Goal: Task Accomplishment & Management: Complete application form

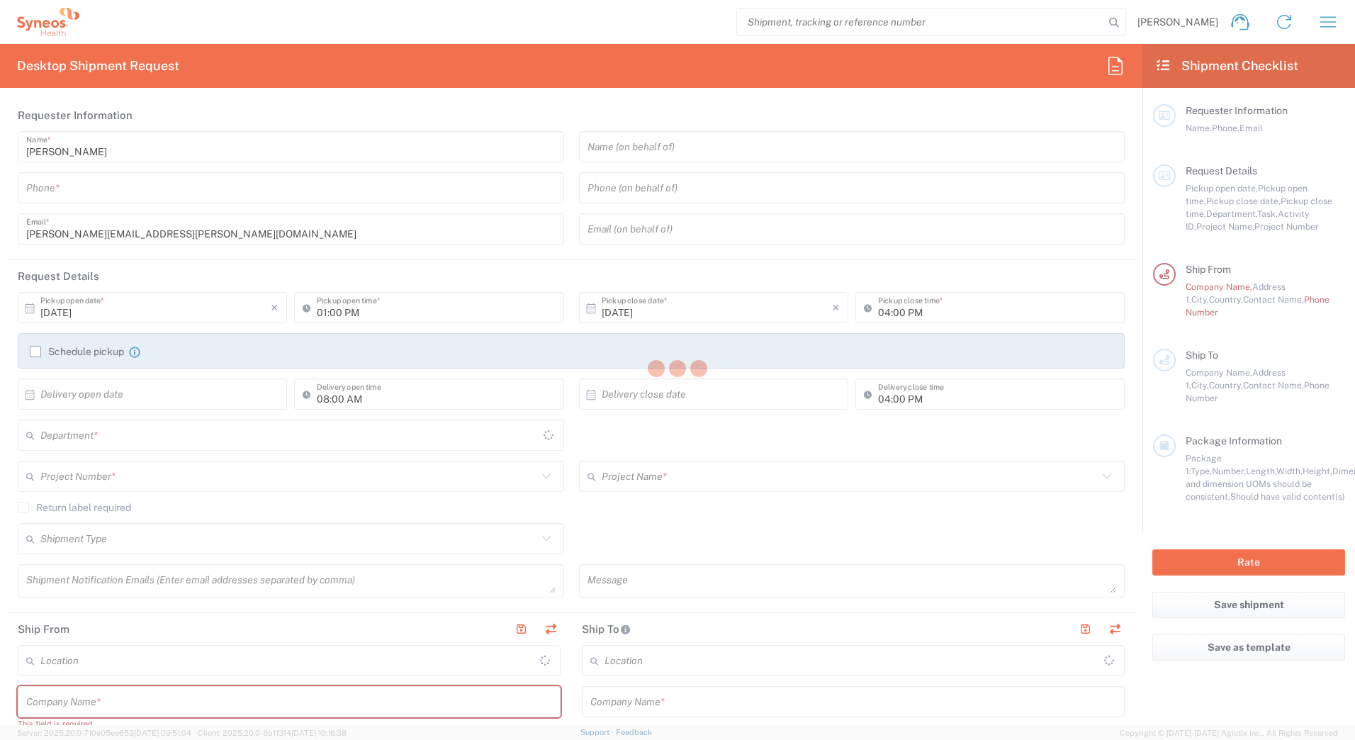
type input "England"
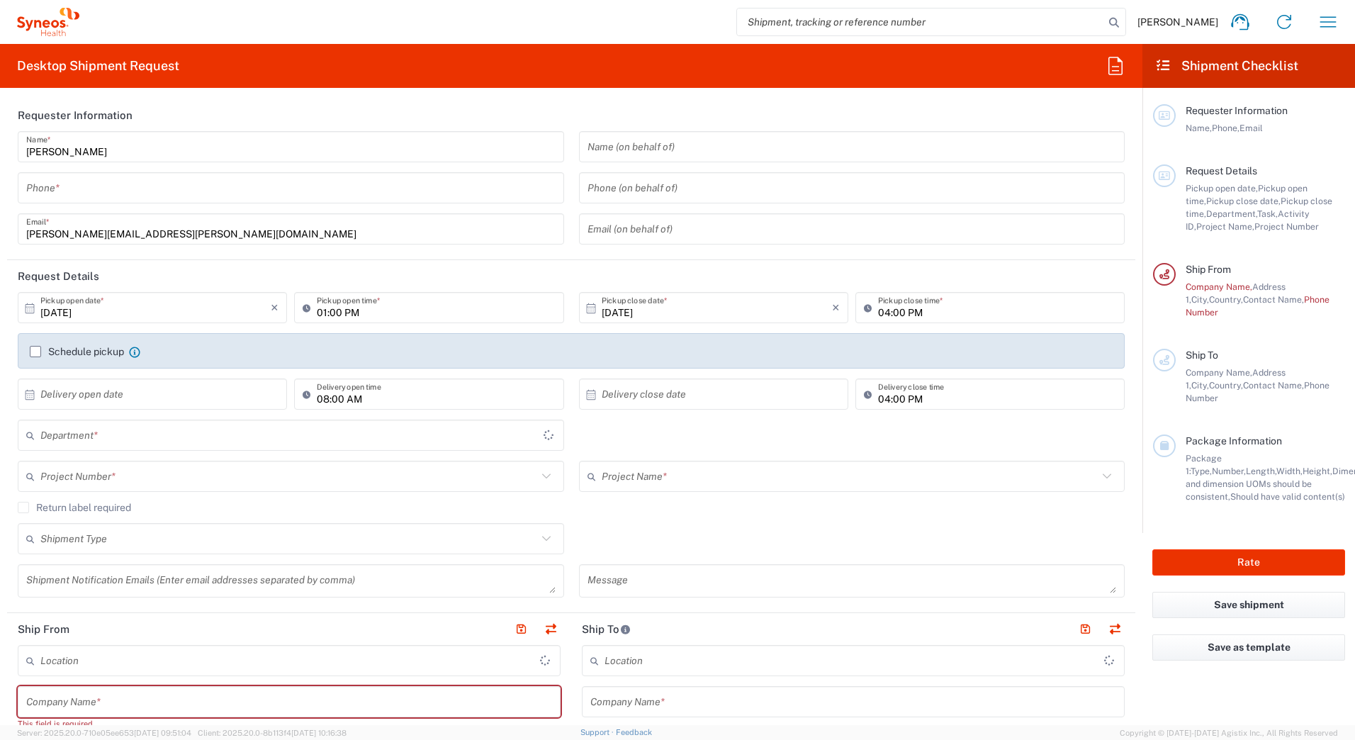
type input "United Kingdom"
type input "3110"
click at [85, 184] on input "tel" at bounding box center [290, 188] width 529 height 25
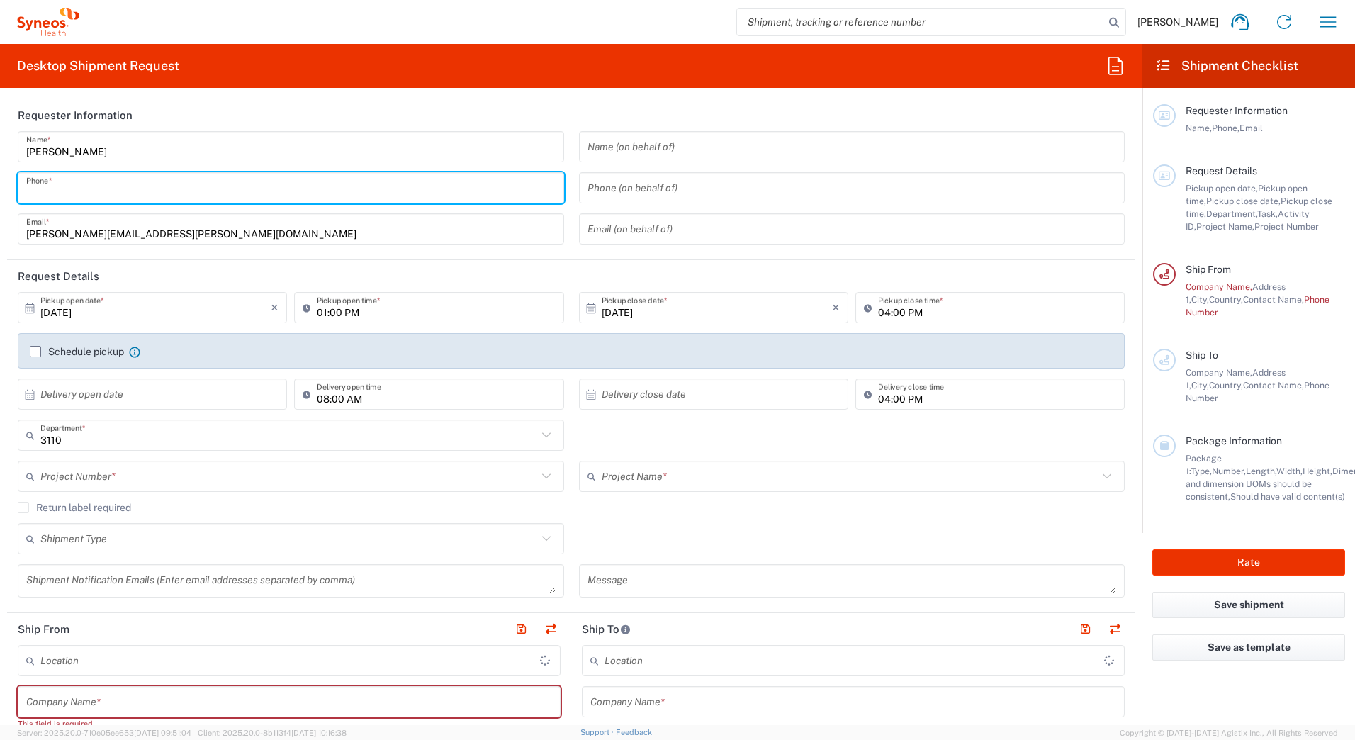
type input "07962440445"
type input "Syneos Health UK Limited"
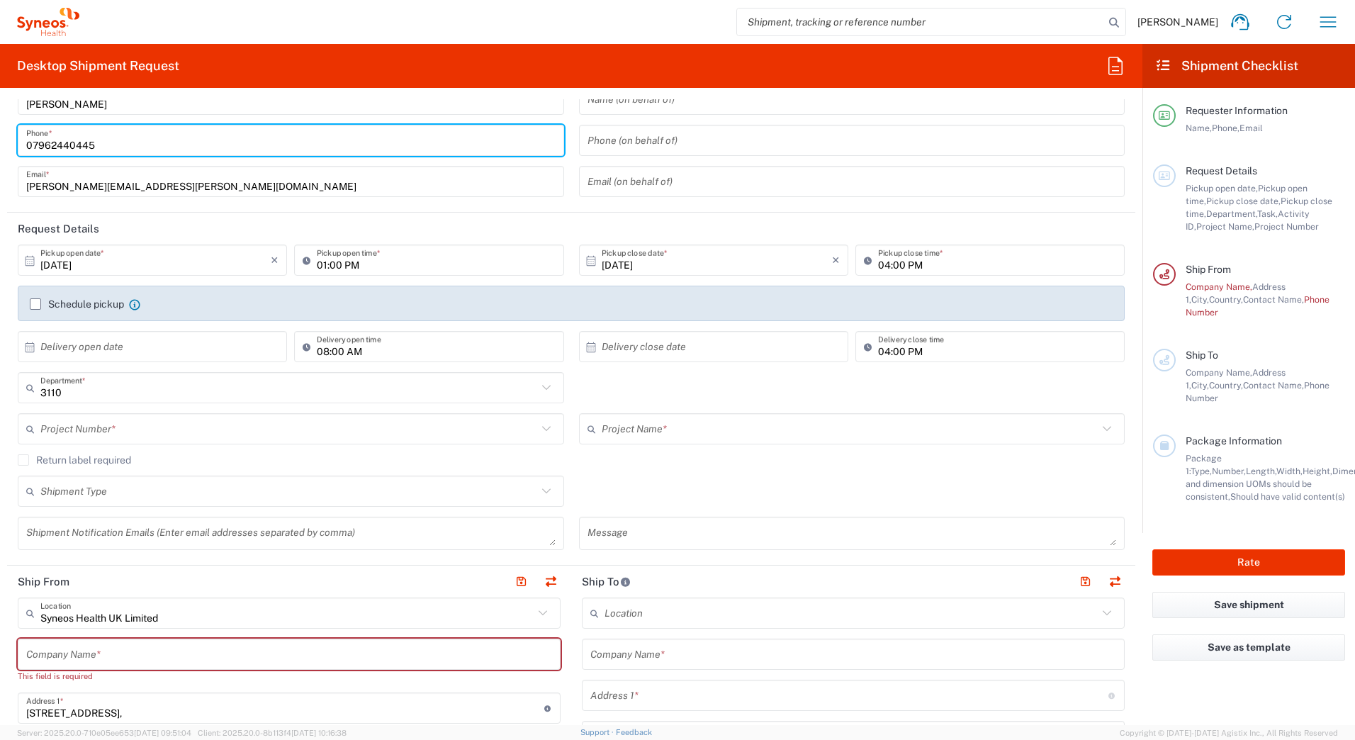
scroll to position [71, 0]
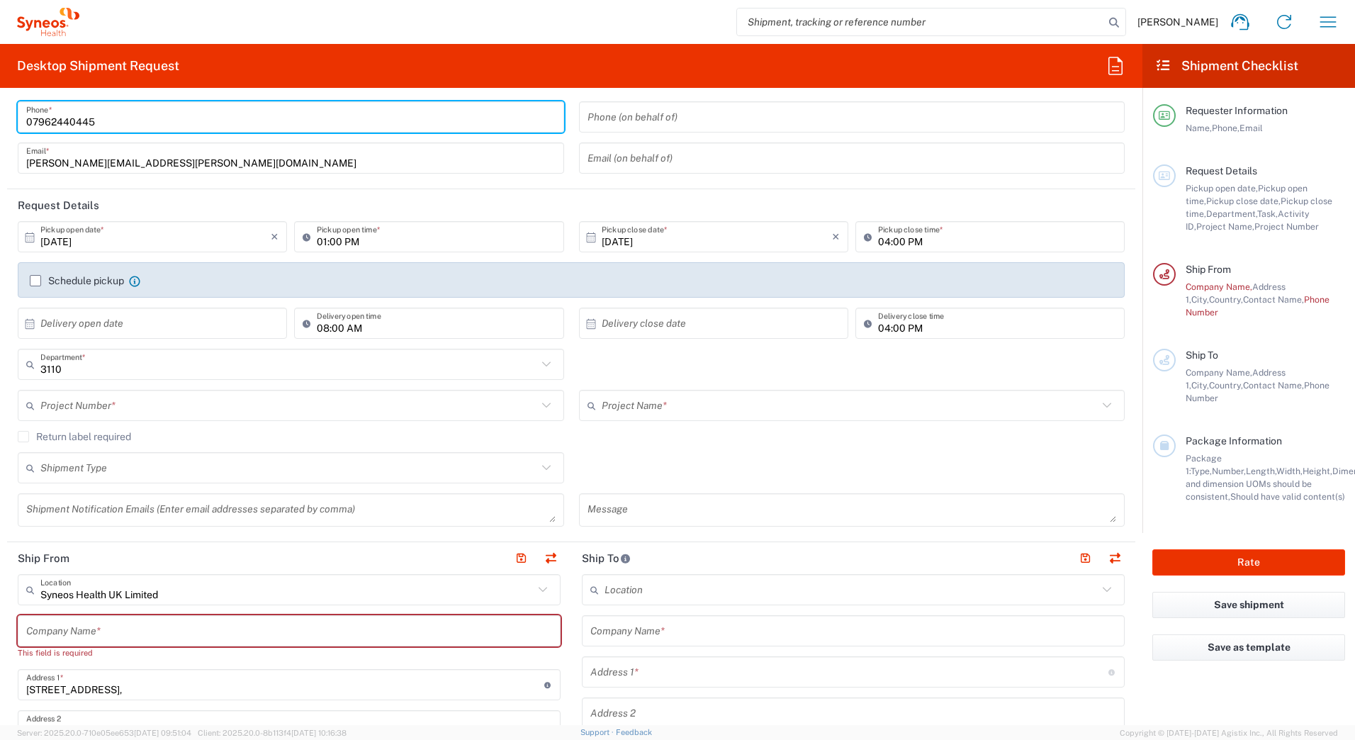
click at [159, 239] on input "10/01/2025" at bounding box center [155, 237] width 230 height 25
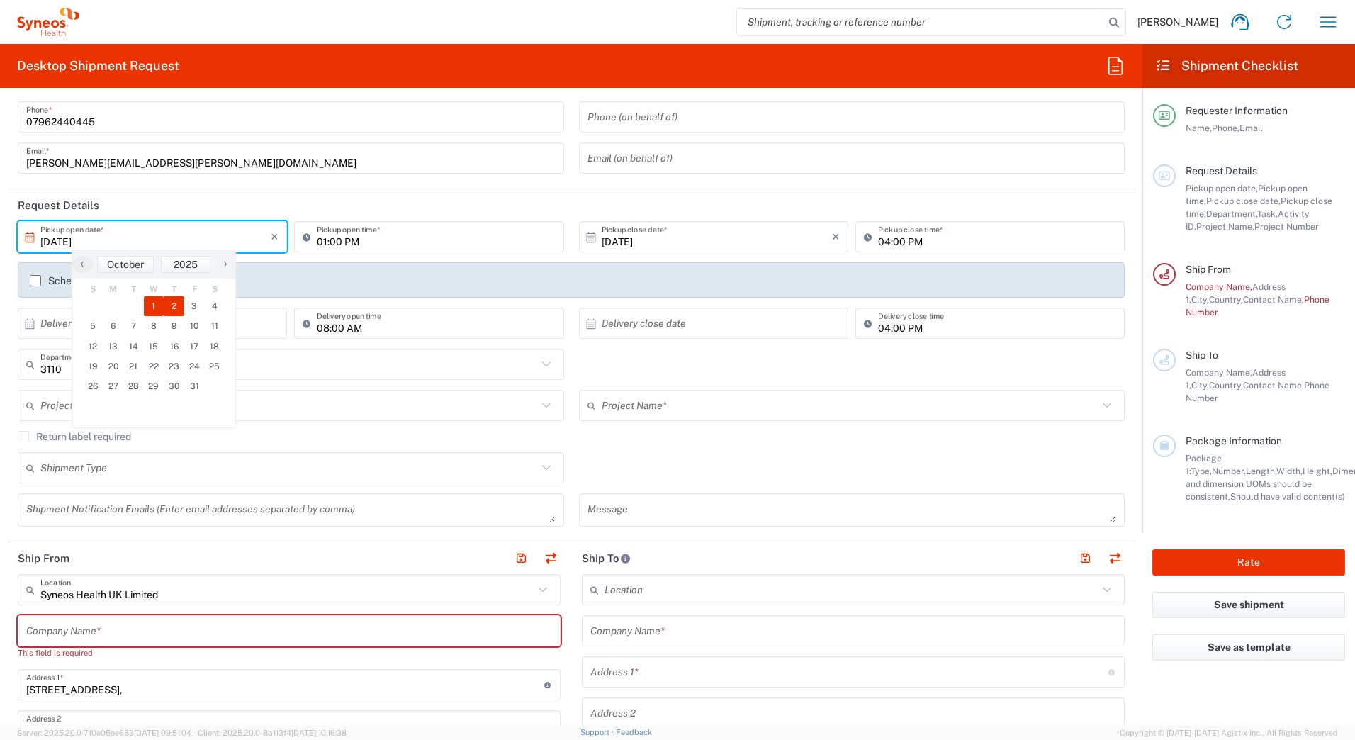
click at [171, 308] on span "2" at bounding box center [174, 306] width 21 height 20
type input "10/02/2025"
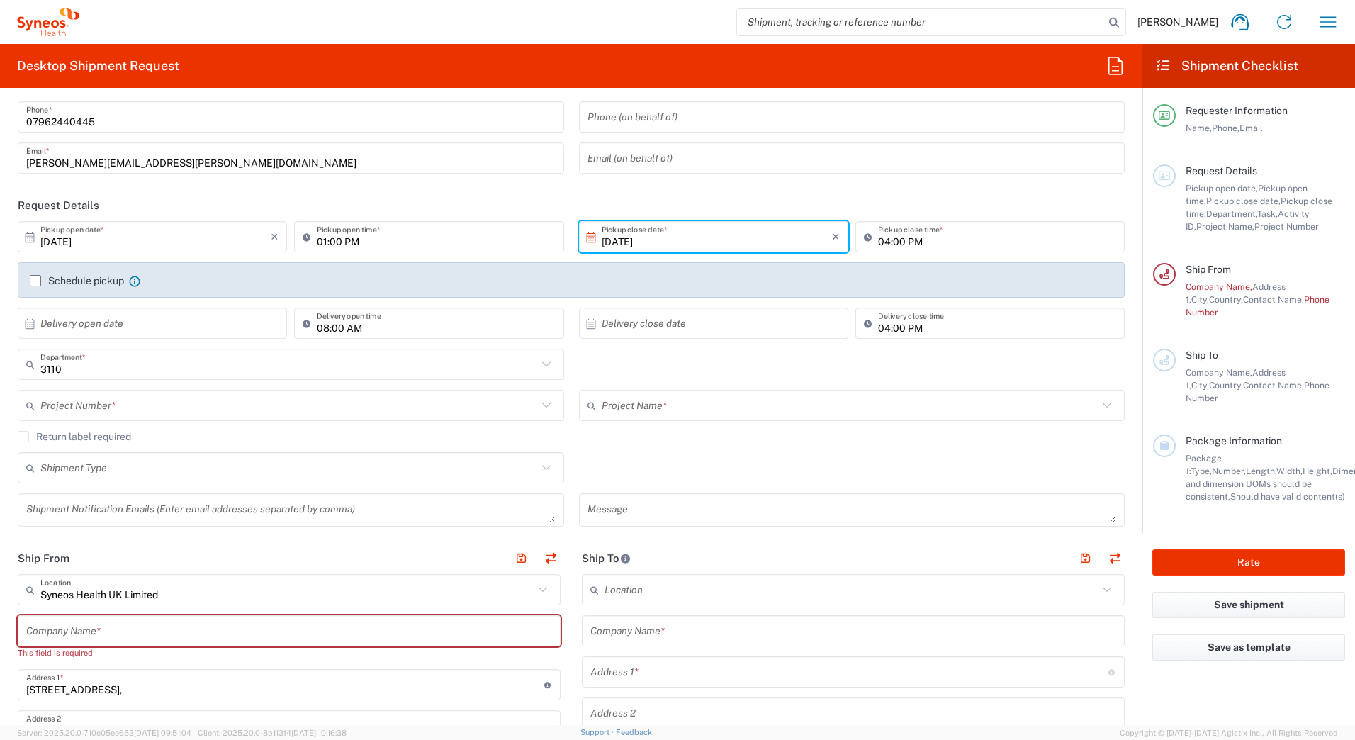
scroll to position [142, 0]
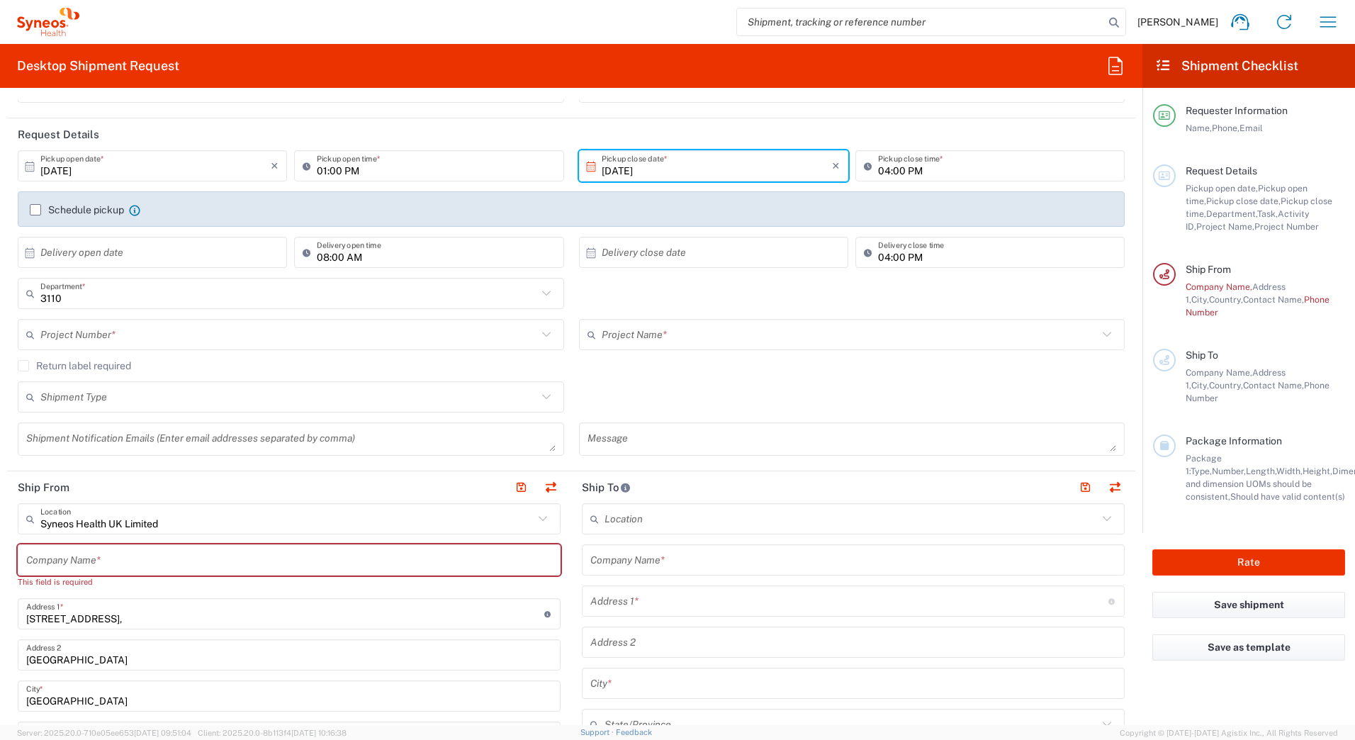
click at [37, 209] on label "Schedule pickup" at bounding box center [77, 209] width 94 height 11
click at [35, 210] on input "Schedule pickup" at bounding box center [35, 210] width 0 height 0
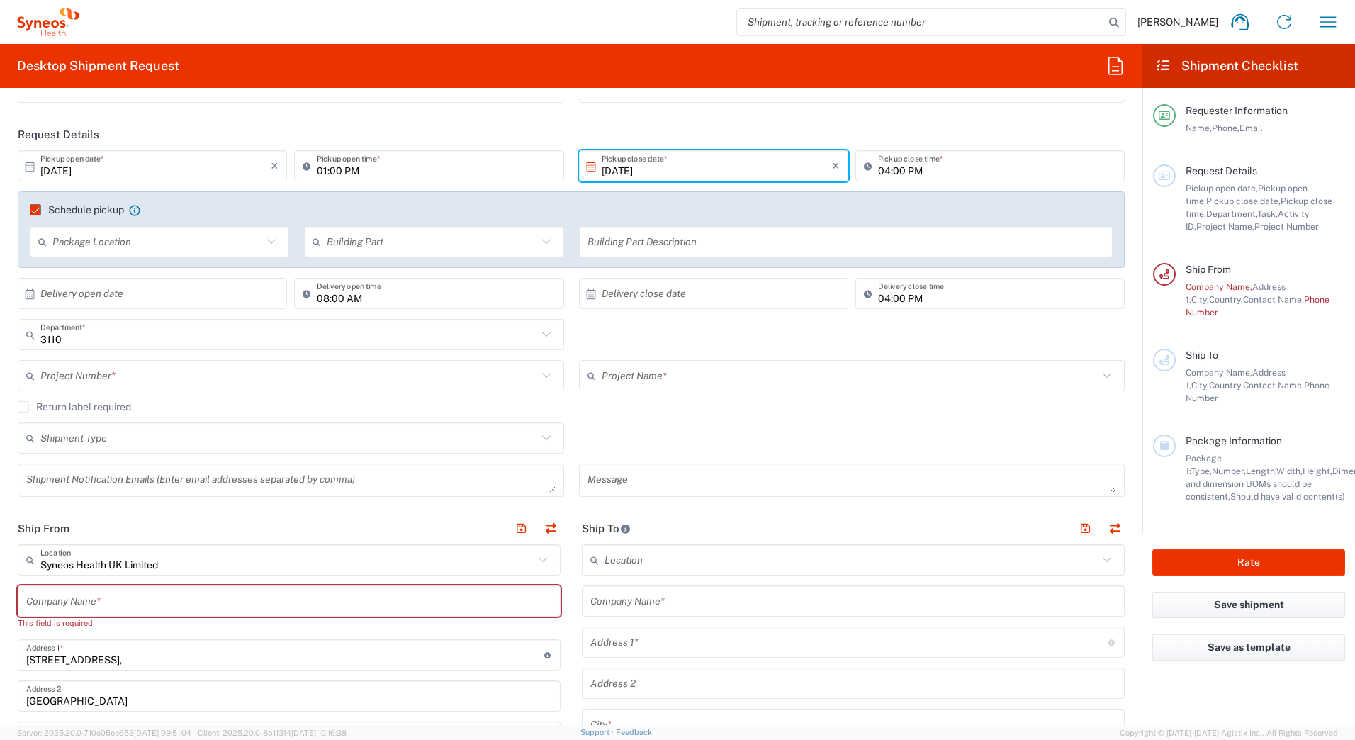
click at [270, 242] on icon at bounding box center [271, 241] width 18 height 18
click at [64, 295] on span "None" at bounding box center [158, 296] width 254 height 22
type input "None"
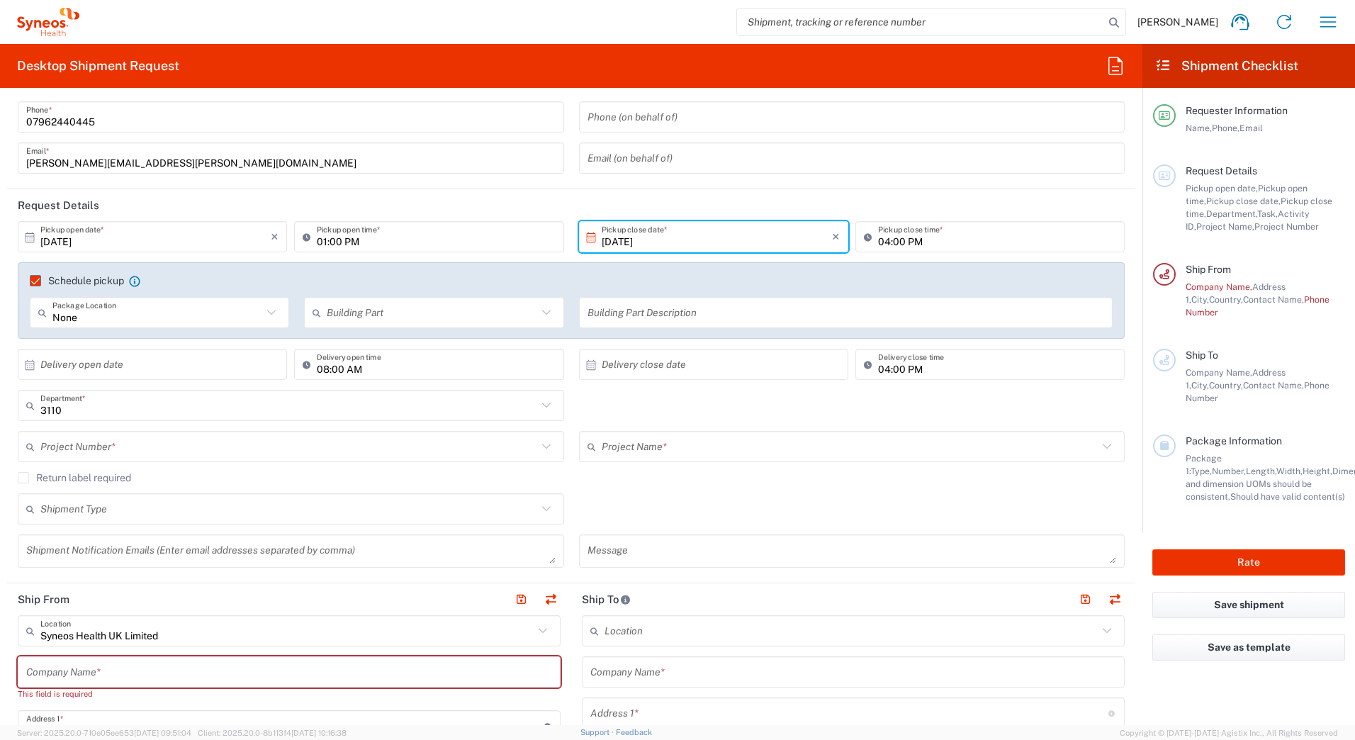
click at [34, 281] on label "Schedule pickup" at bounding box center [77, 280] width 94 height 11
click at [29, 281] on input "Schedule pickup" at bounding box center [29, 281] width 0 height 0
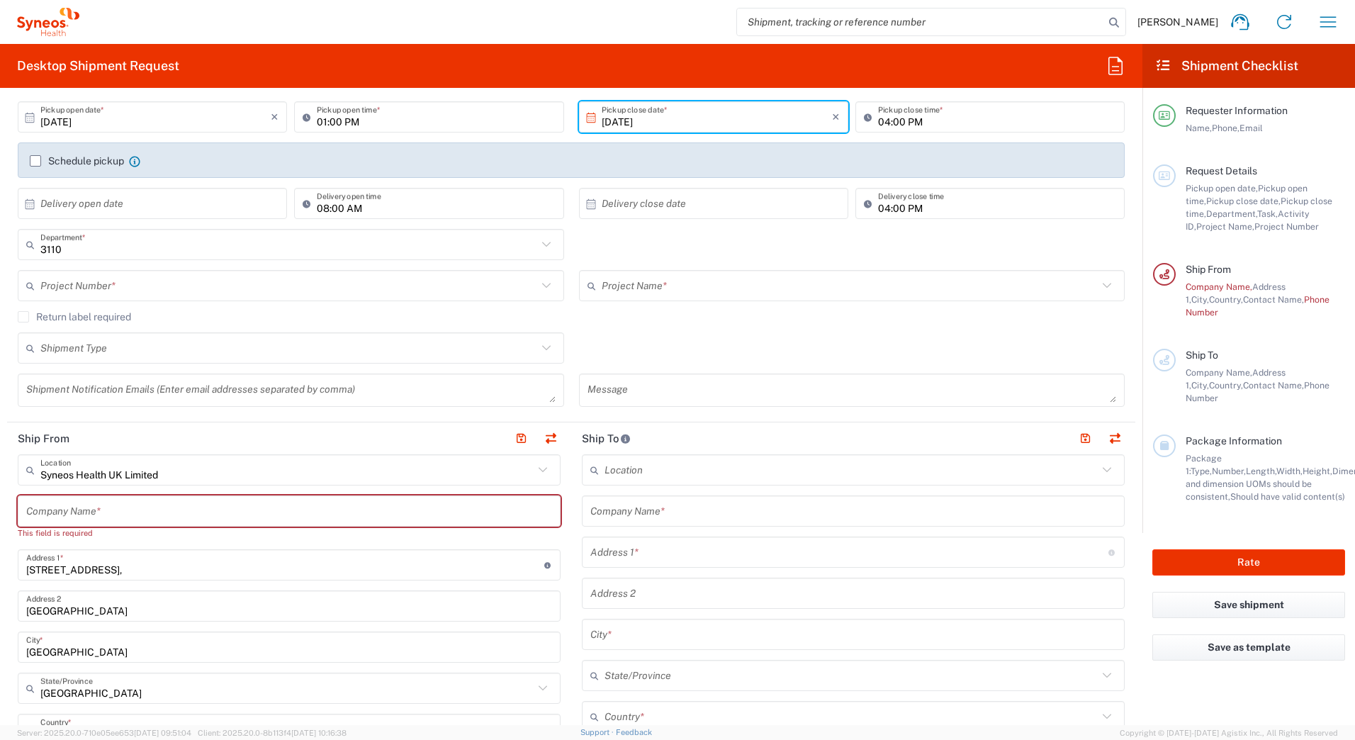
scroll to position [213, 0]
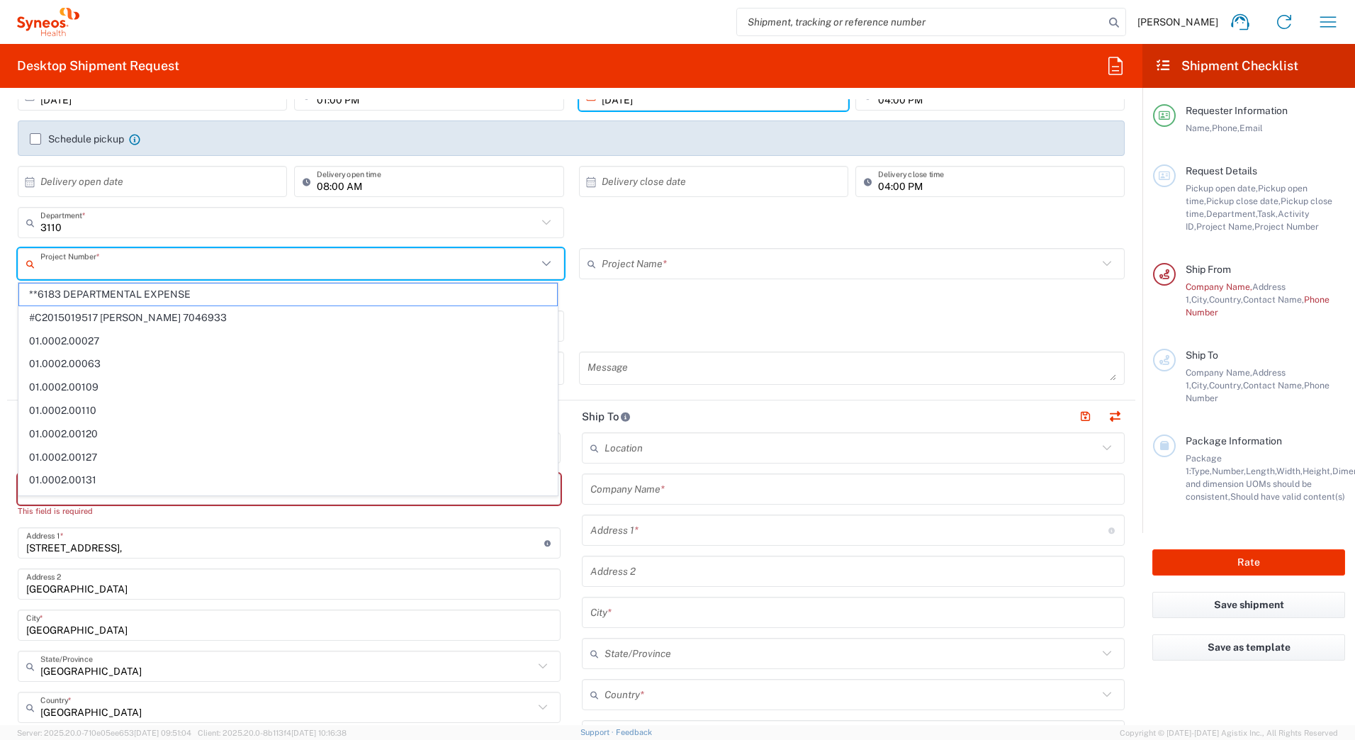
click at [126, 267] on input "text" at bounding box center [288, 264] width 497 height 25
click at [122, 291] on span "**6183 DEPARTMENTAL EXPENSE" at bounding box center [288, 294] width 538 height 22
type input "**6183 DEPARTMENTAL EXPENSE"
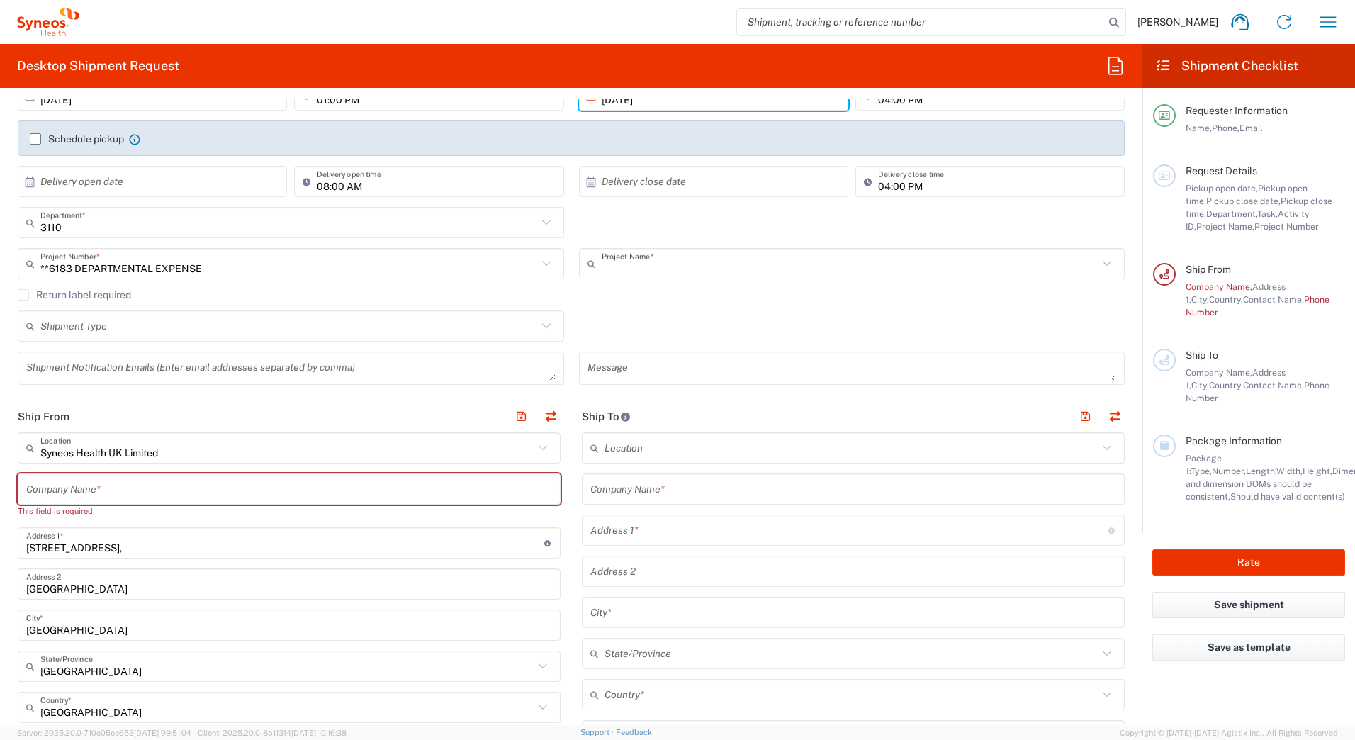
type input "6183"
click at [24, 295] on label "Return label required" at bounding box center [74, 294] width 113 height 11
click at [23, 295] on input "Return label required" at bounding box center [23, 295] width 0 height 0
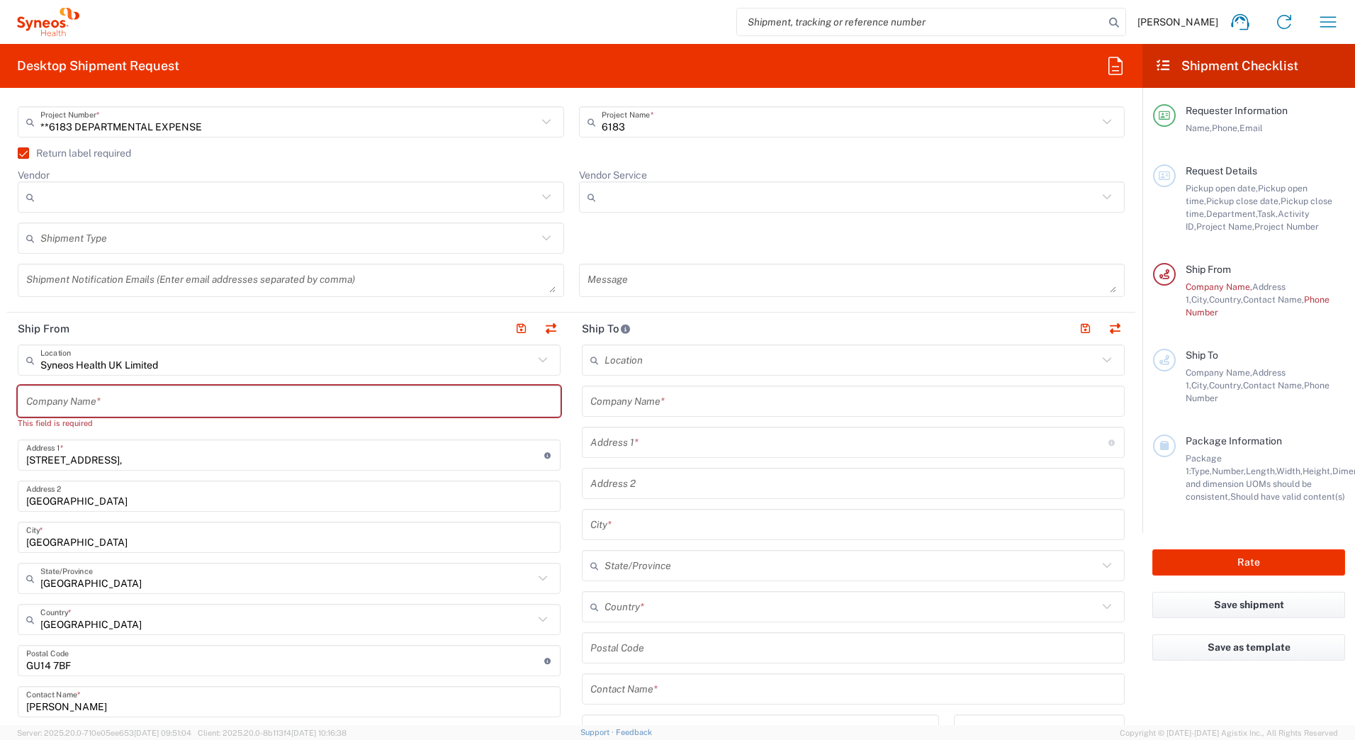
scroll to position [425, 0]
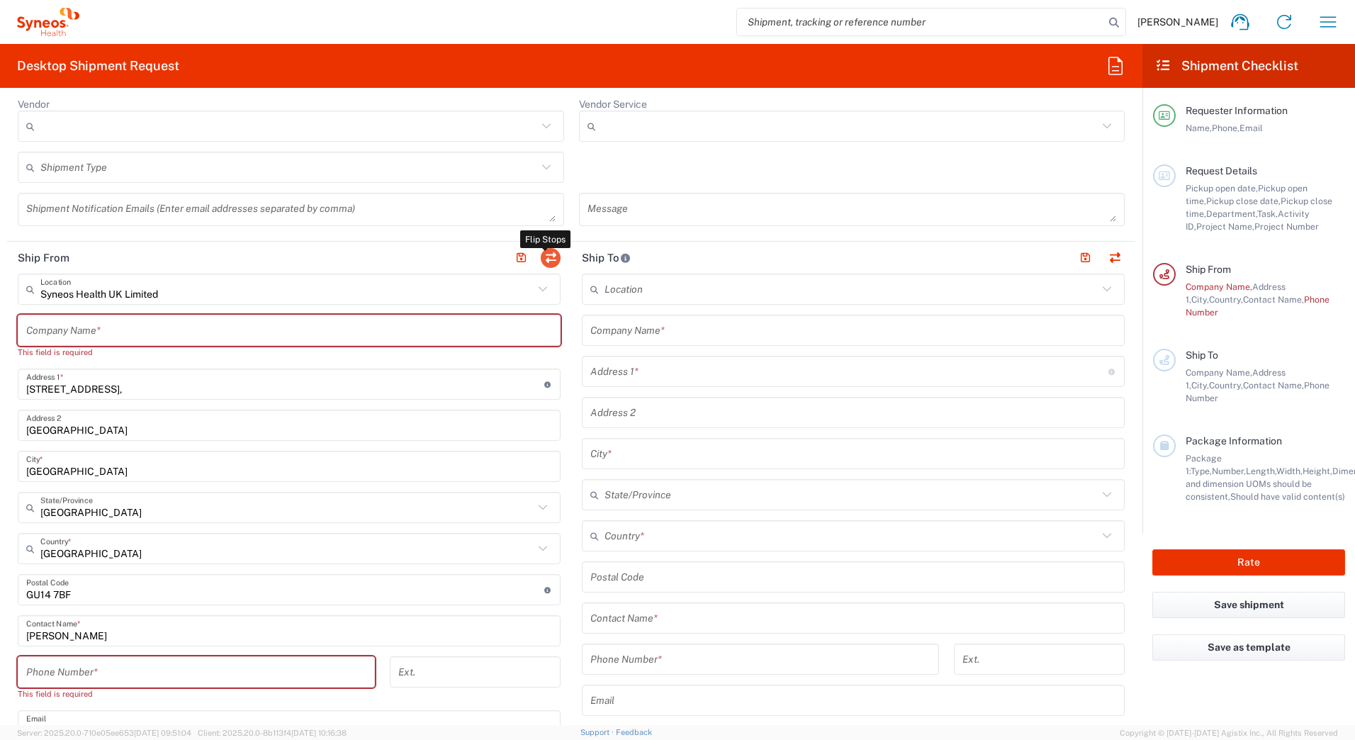
click at [546, 259] on button "button" at bounding box center [551, 258] width 20 height 20
type input "Syneos Health UK Limited"
type input "1 Pinehurst Road,"
type input "Farnborough Business Park"
type input "Hampshire"
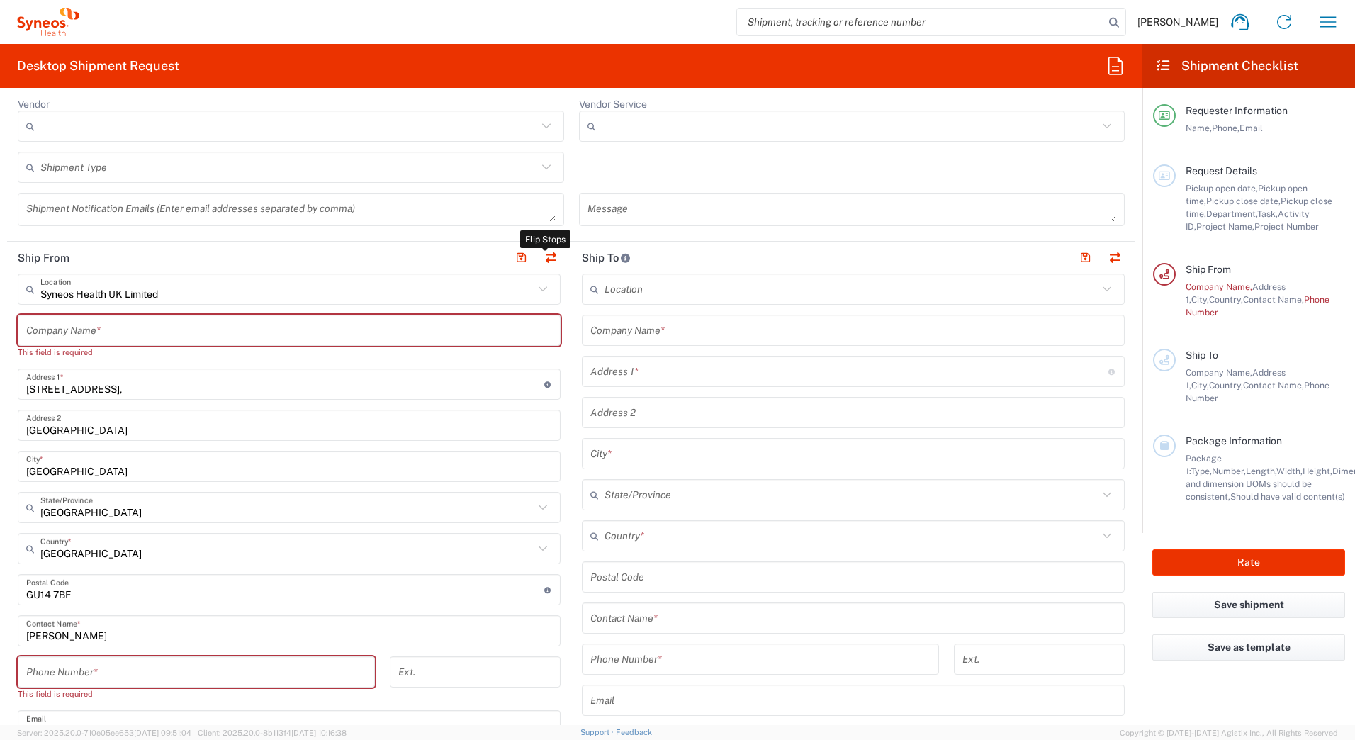
type input "United Kingdom"
type input "GU14 7BF"
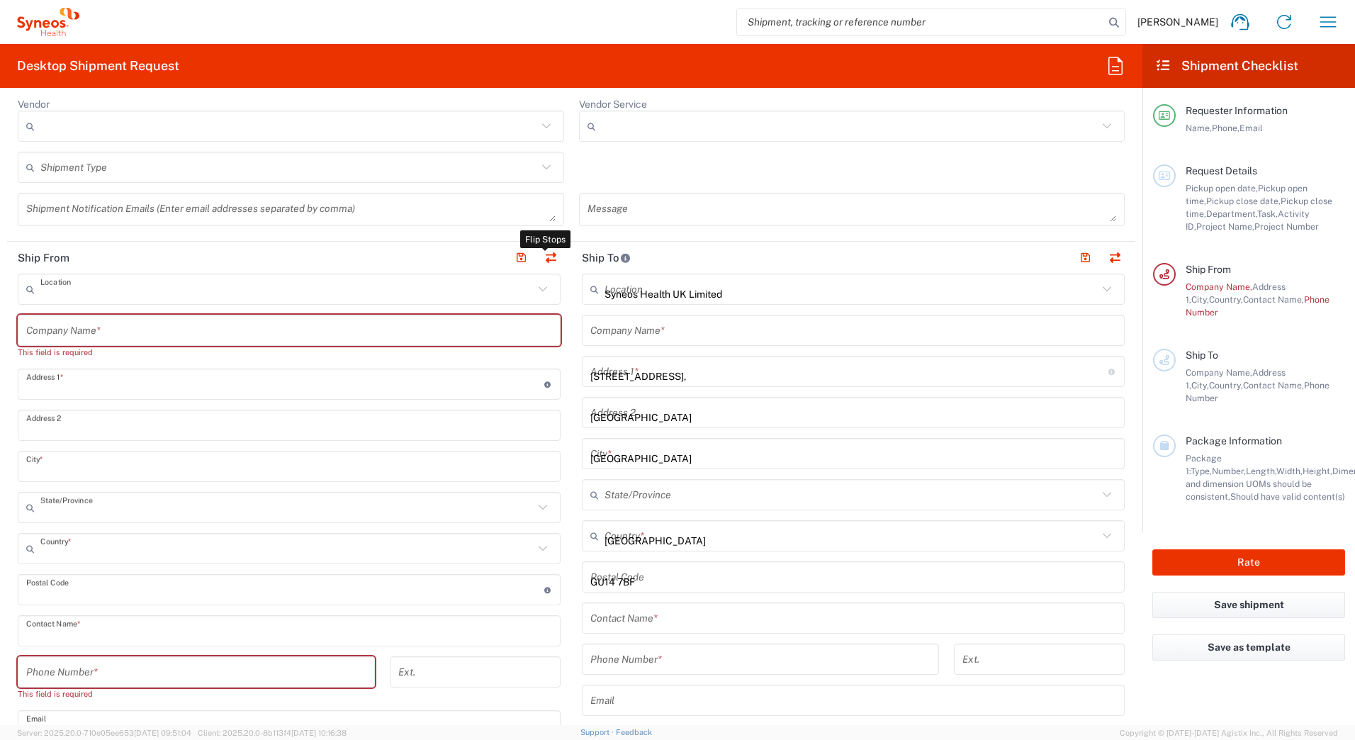
type input "Ian Kearns"
type input "ian.kearns@syneoshealth.com"
type input "EORI"
type input "VAT"
type input "GB806650142"
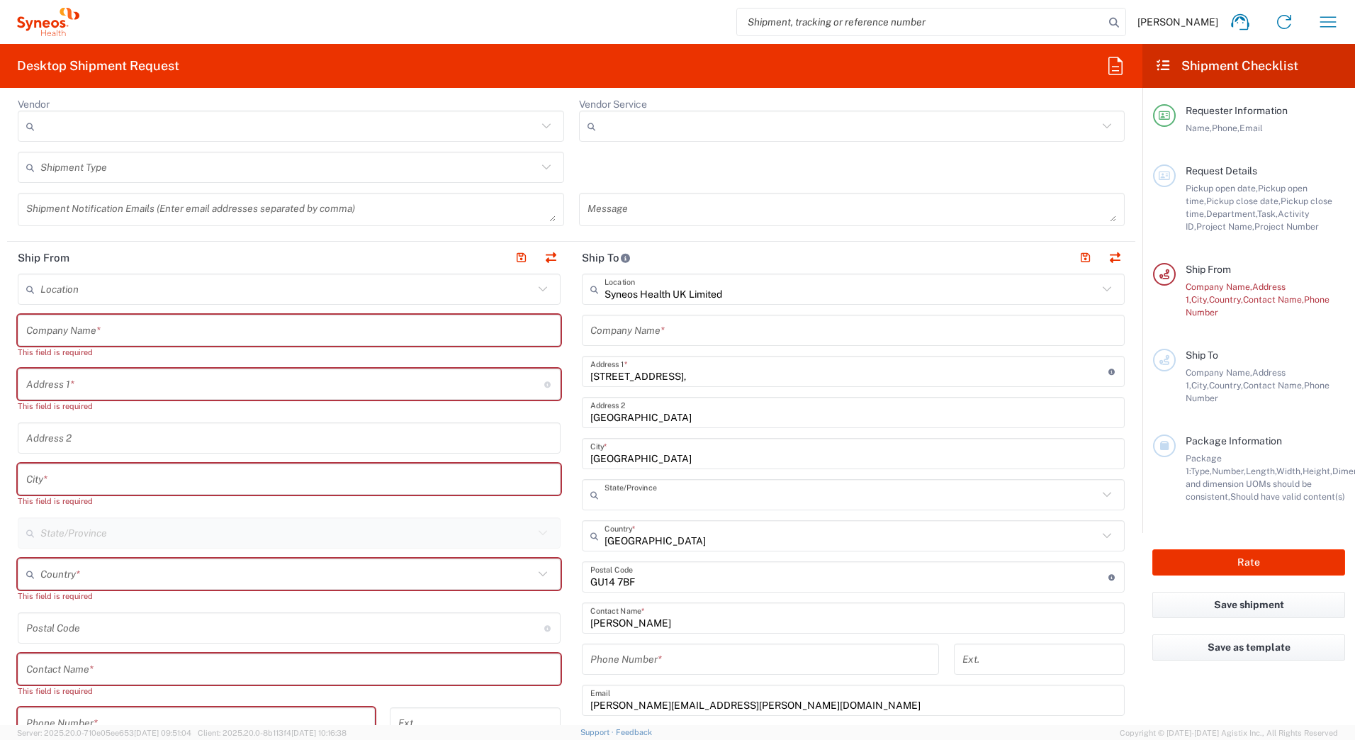
type input "England"
click at [74, 332] on input "text" at bounding box center [289, 330] width 526 height 25
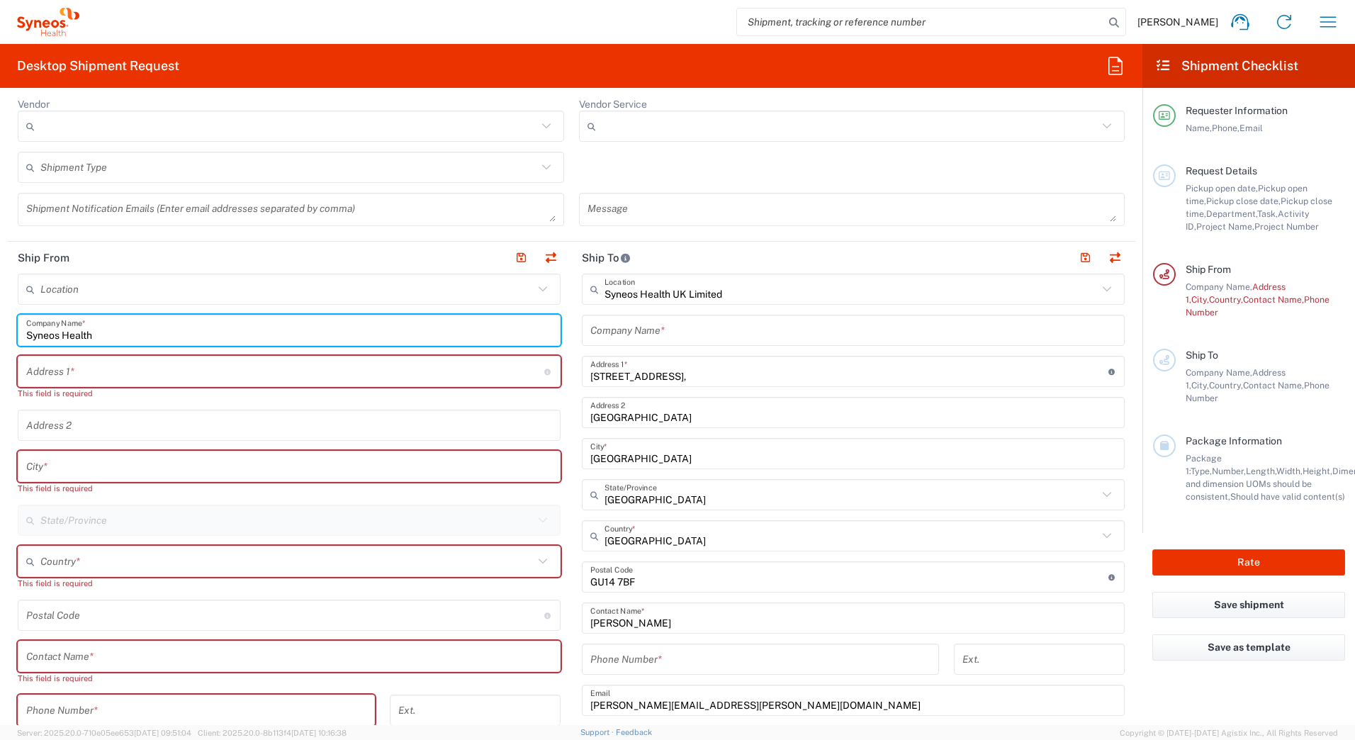
type input "Syneos Health"
click at [62, 374] on input "text" at bounding box center [285, 371] width 518 height 25
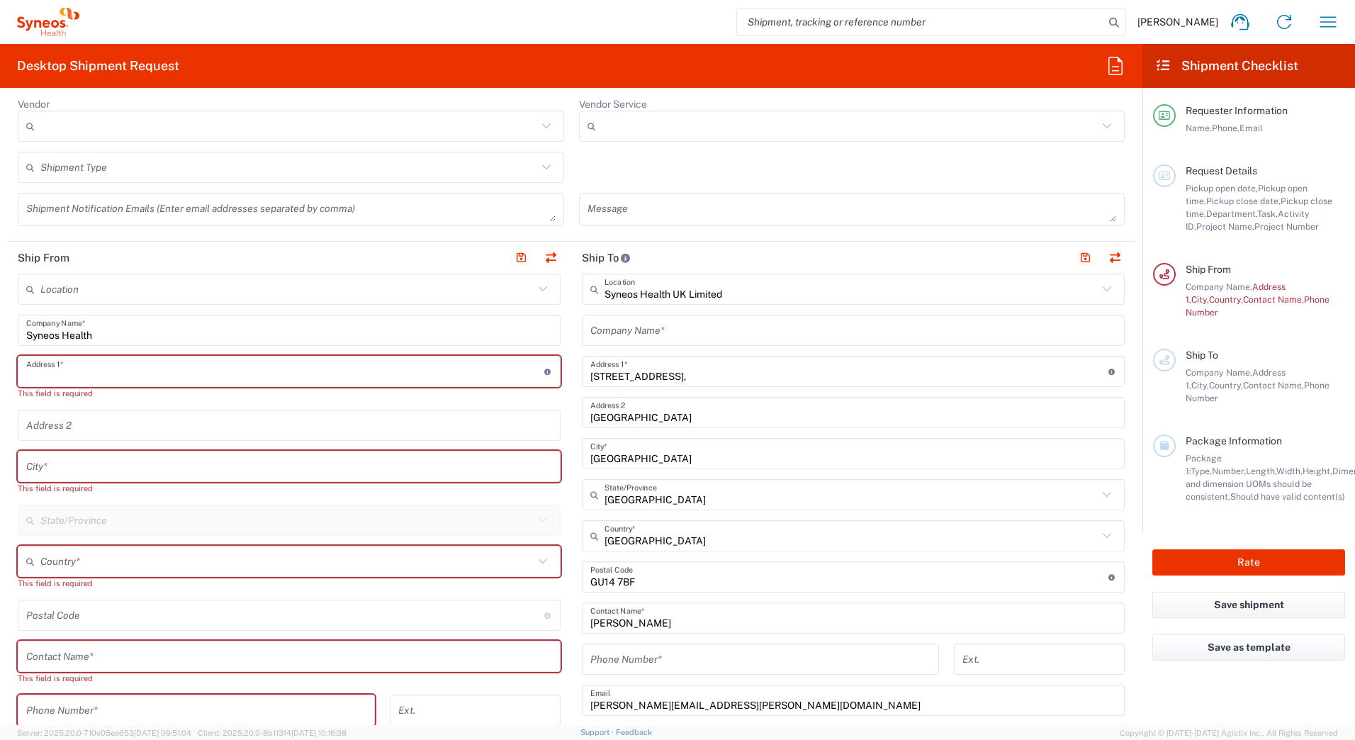
type input "12 Chartwell Gardens"
type input "ian.kearns@syneoshealth.com"
type input "United Kingdom"
type input "07962440445"
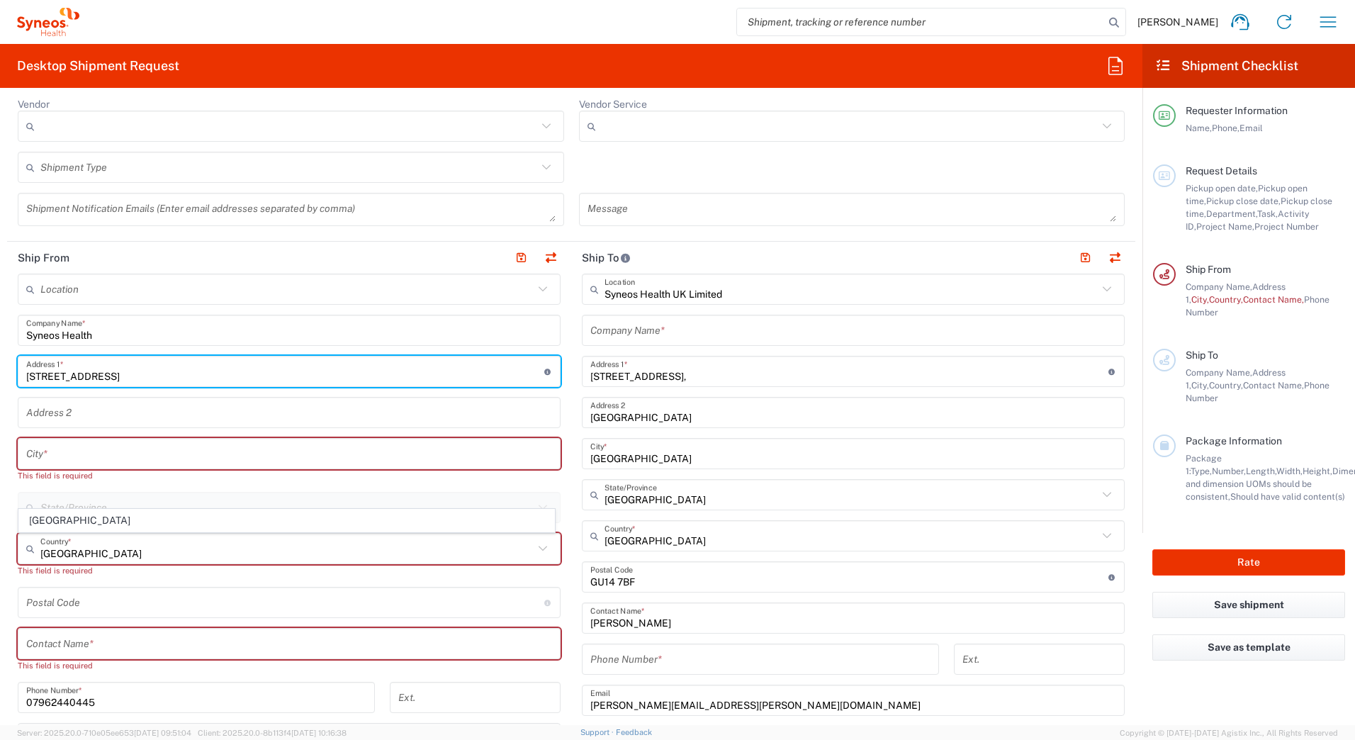
click at [59, 459] on input "text" at bounding box center [289, 453] width 526 height 25
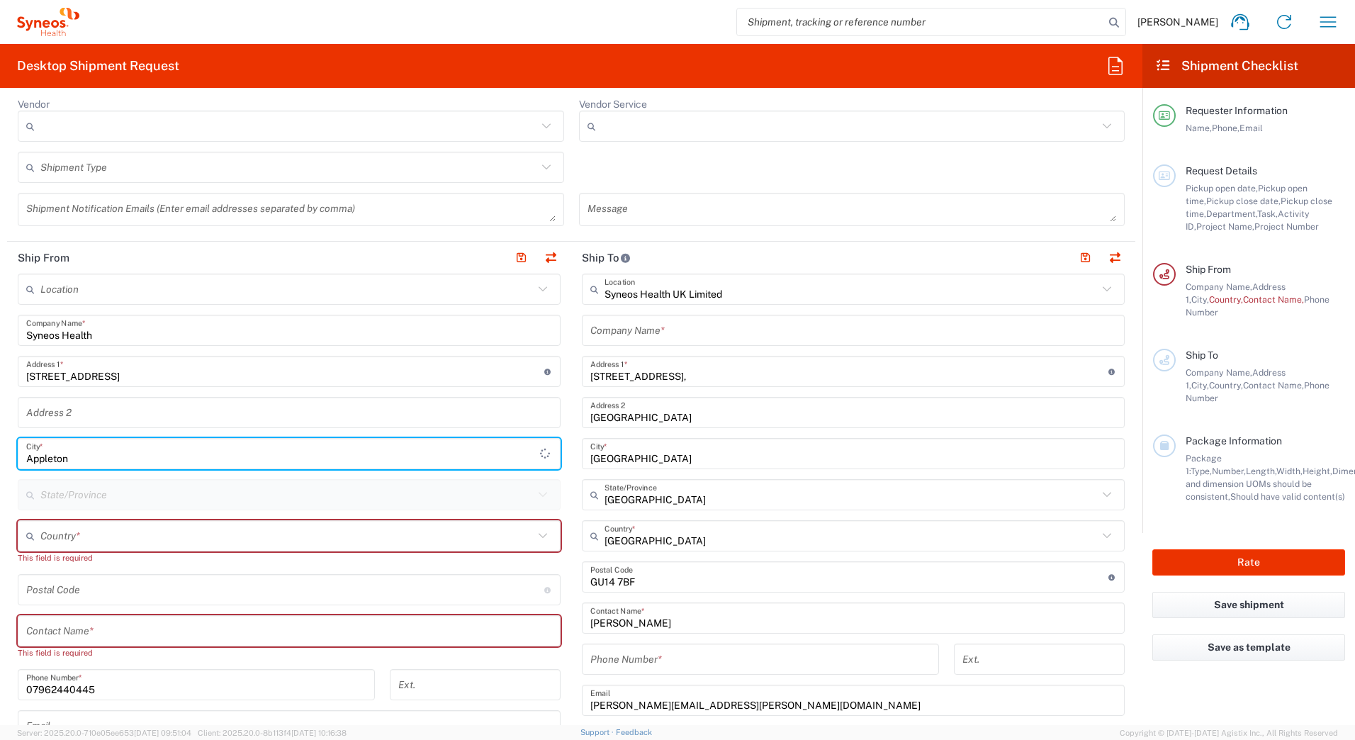
type input "Appleton"
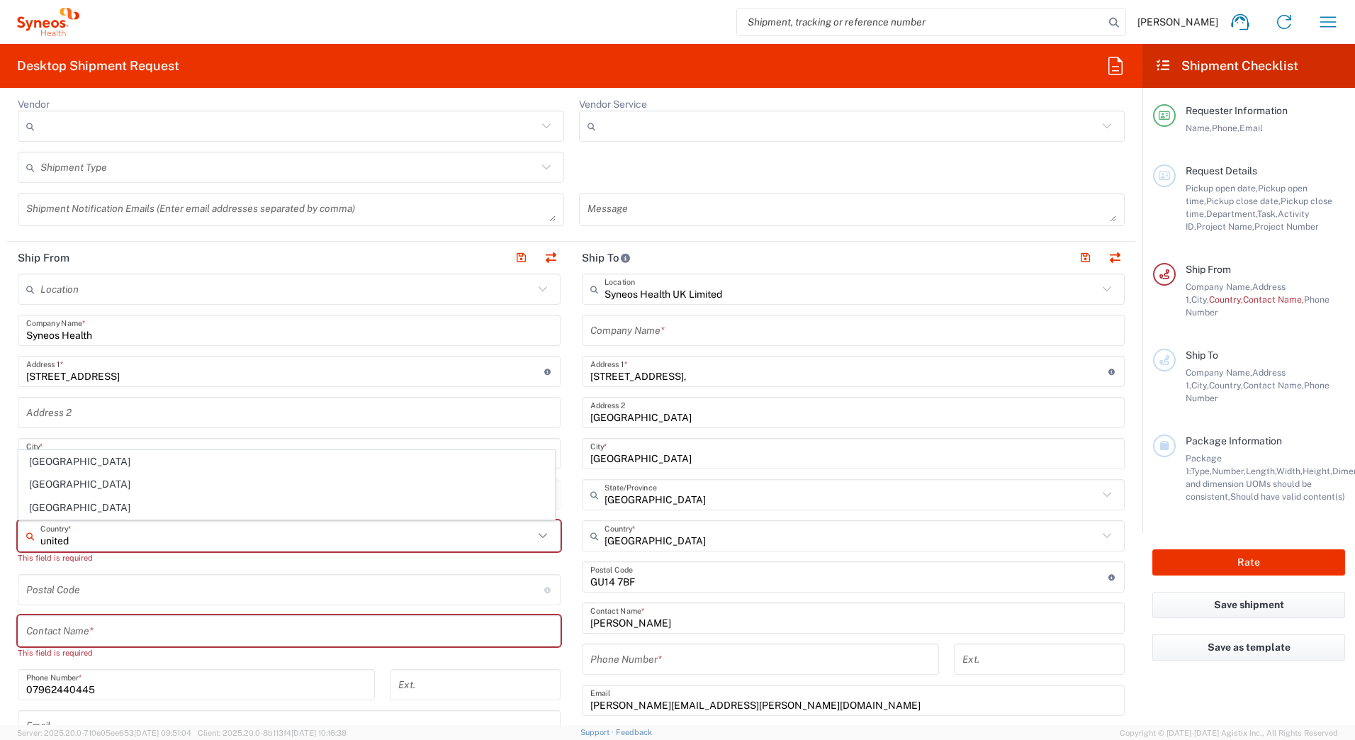
type input "United Arab Emirates"
type input "Sender/Shipper"
type input "Delivery Duty Paid"
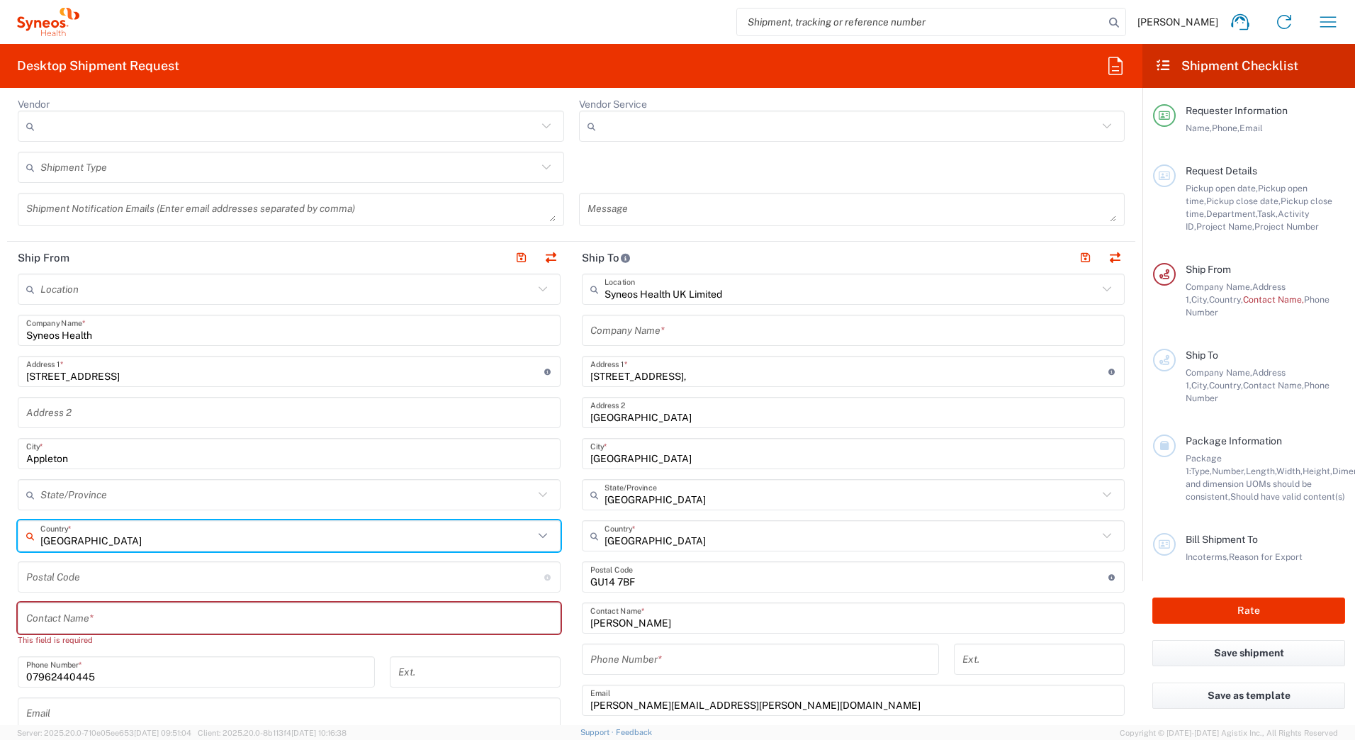
click at [135, 538] on input "United Arab Emirates" at bounding box center [286, 536] width 493 height 25
drag, startPoint x: 136, startPoint y: 538, endPoint x: 72, endPoint y: 535, distance: 64.5
click at [72, 535] on input "United Arab Emirates" at bounding box center [286, 536] width 493 height 25
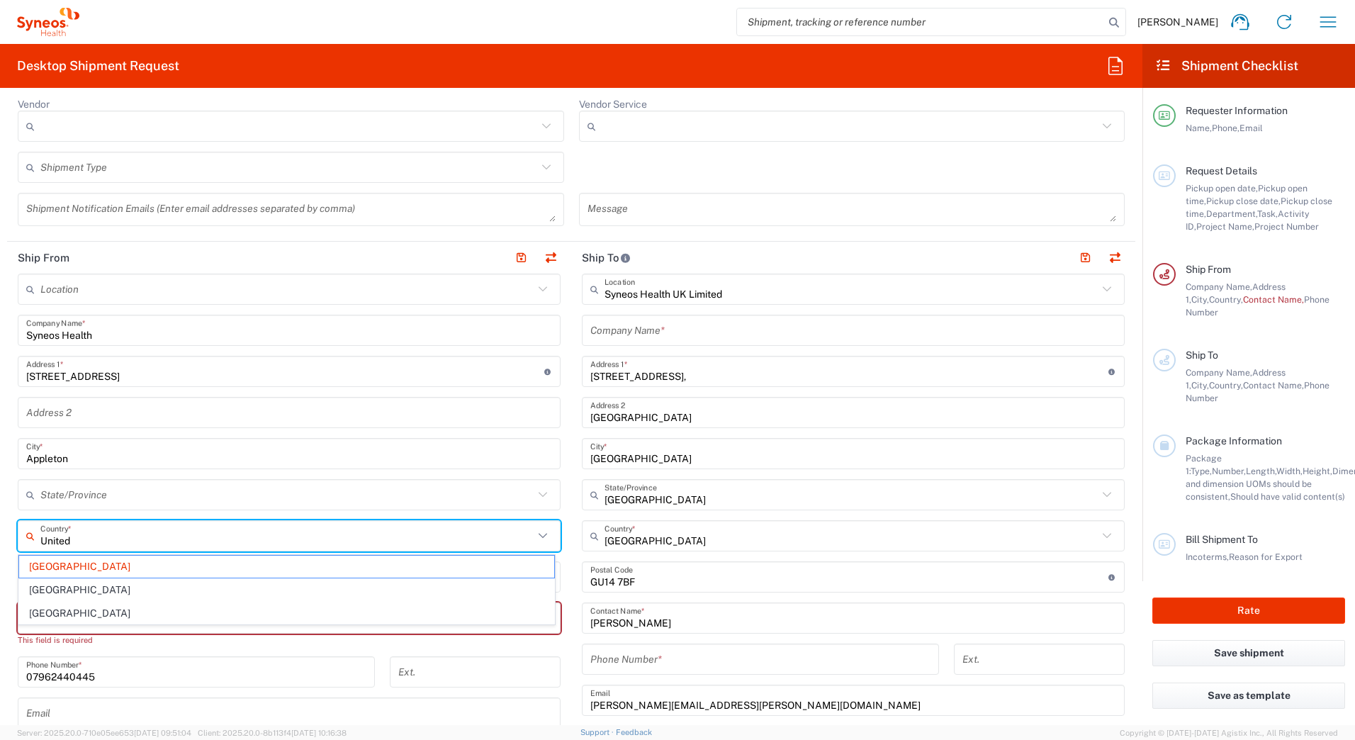
drag, startPoint x: 40, startPoint y: 591, endPoint x: 64, endPoint y: 566, distance: 34.6
click at [40, 591] on span "United Kingdom" at bounding box center [286, 590] width 535 height 22
type input "United Kingdom"
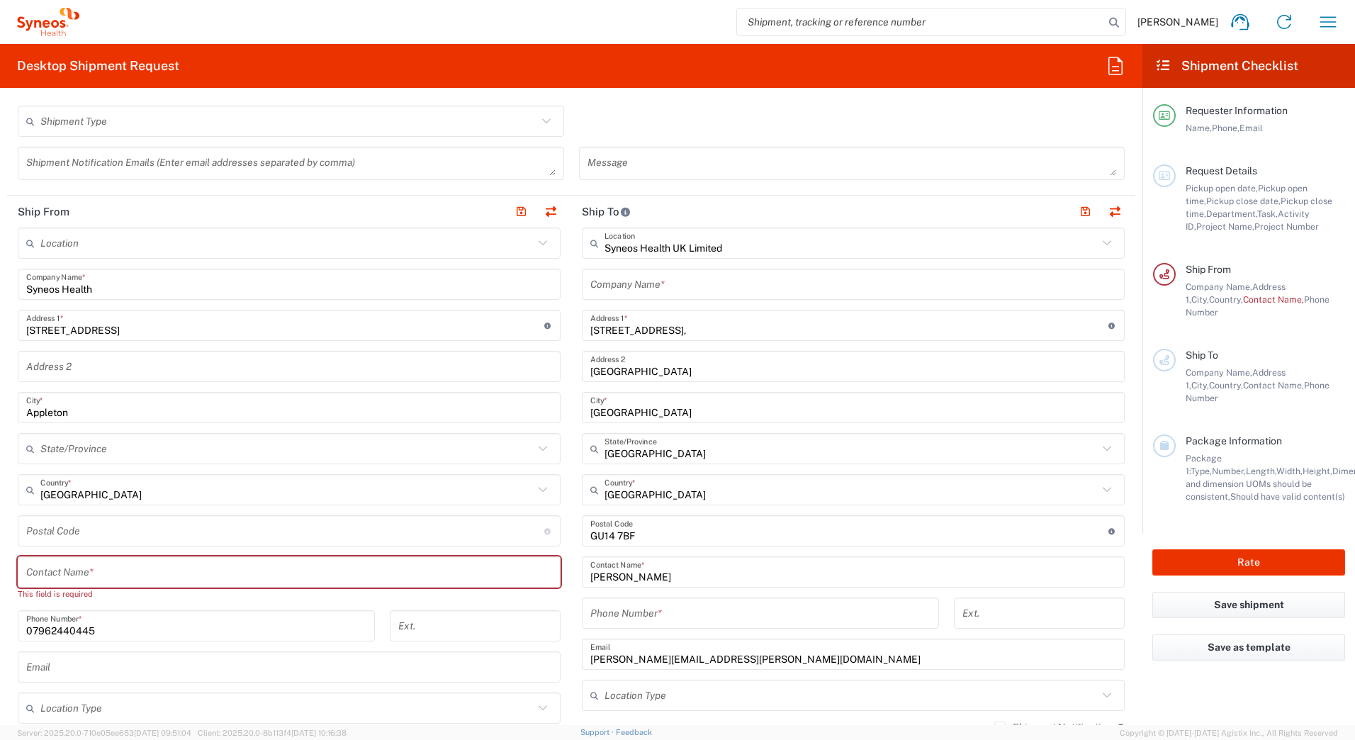
scroll to position [496, 0]
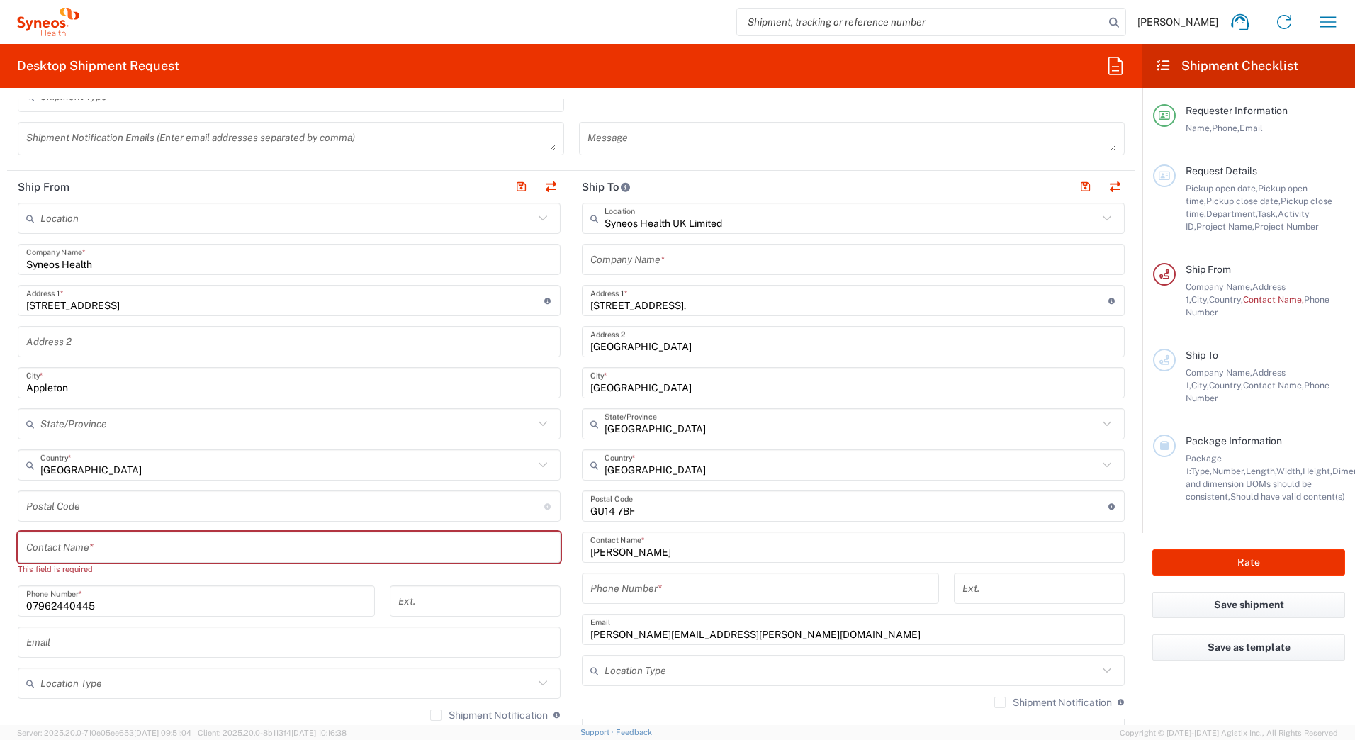
click at [55, 509] on input "undefined" at bounding box center [285, 506] width 518 height 25
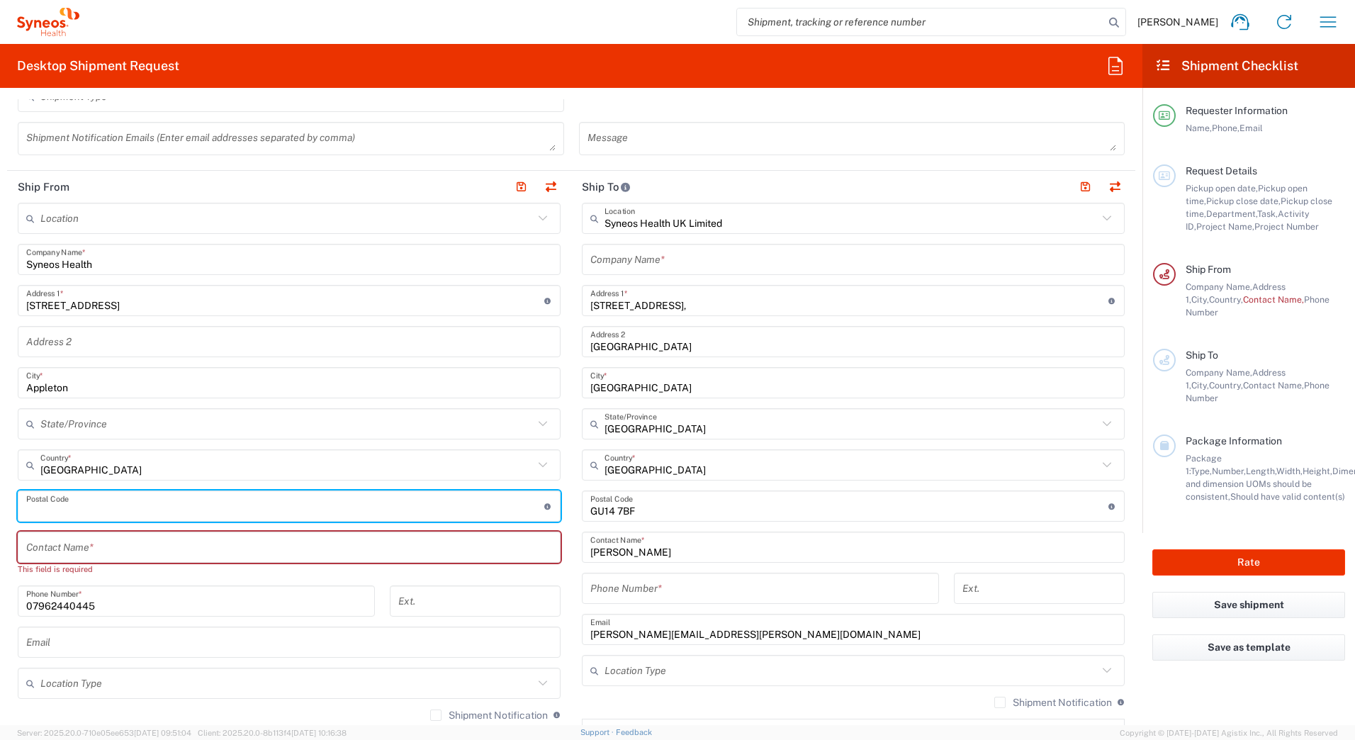
type input "WA4 5HZ"
type input "Default"
click at [1, 438] on form "Requester Information Ian Kearns Name * 07962440445 Phone * ian.kearns@syneoshe…" at bounding box center [571, 412] width 1142 height 626
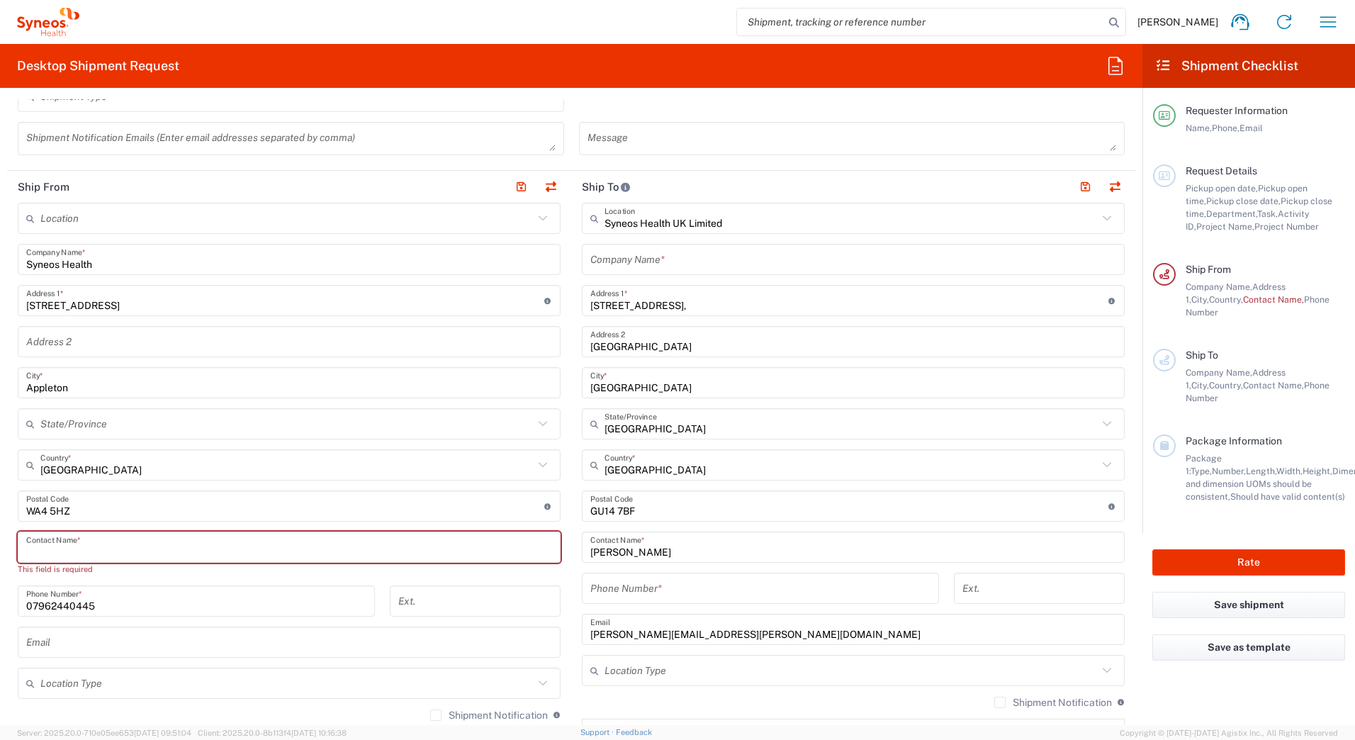
click at [77, 549] on input "text" at bounding box center [289, 547] width 526 height 25
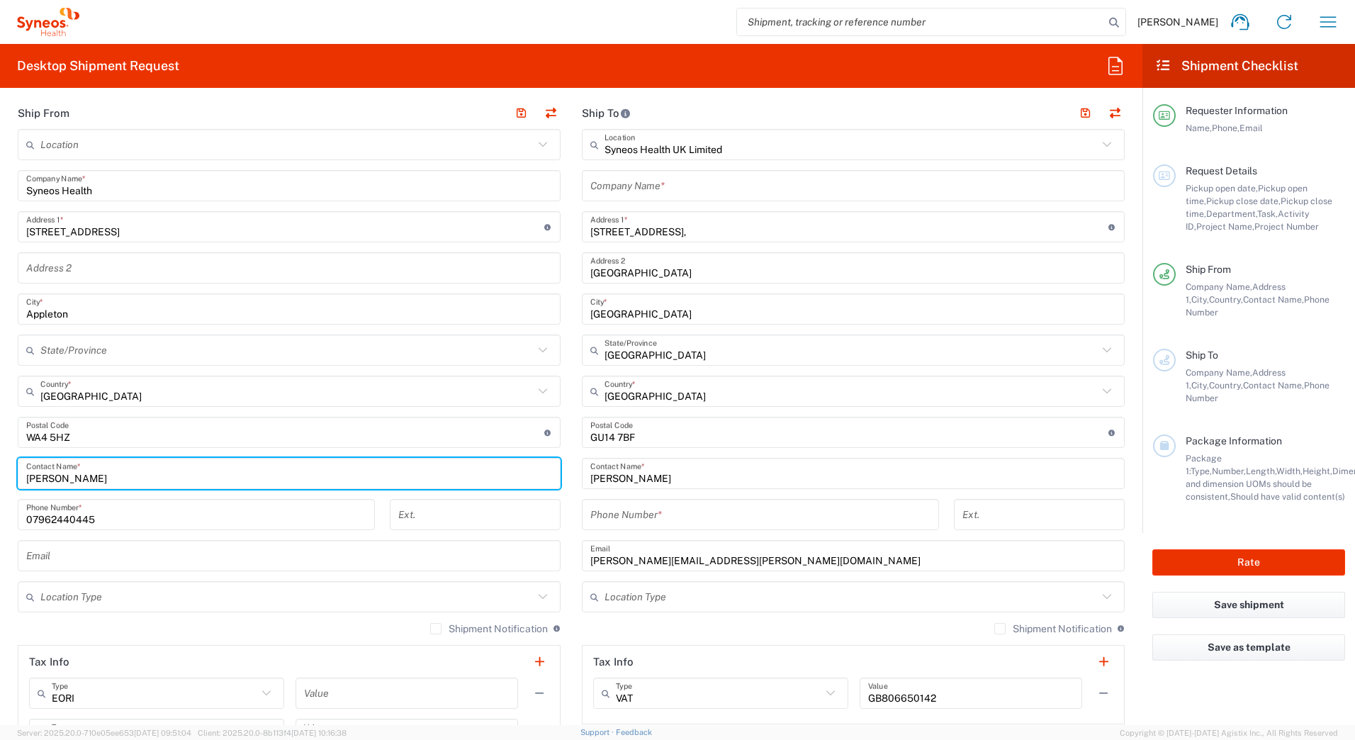
scroll to position [567, 0]
type input "Ian Kearns"
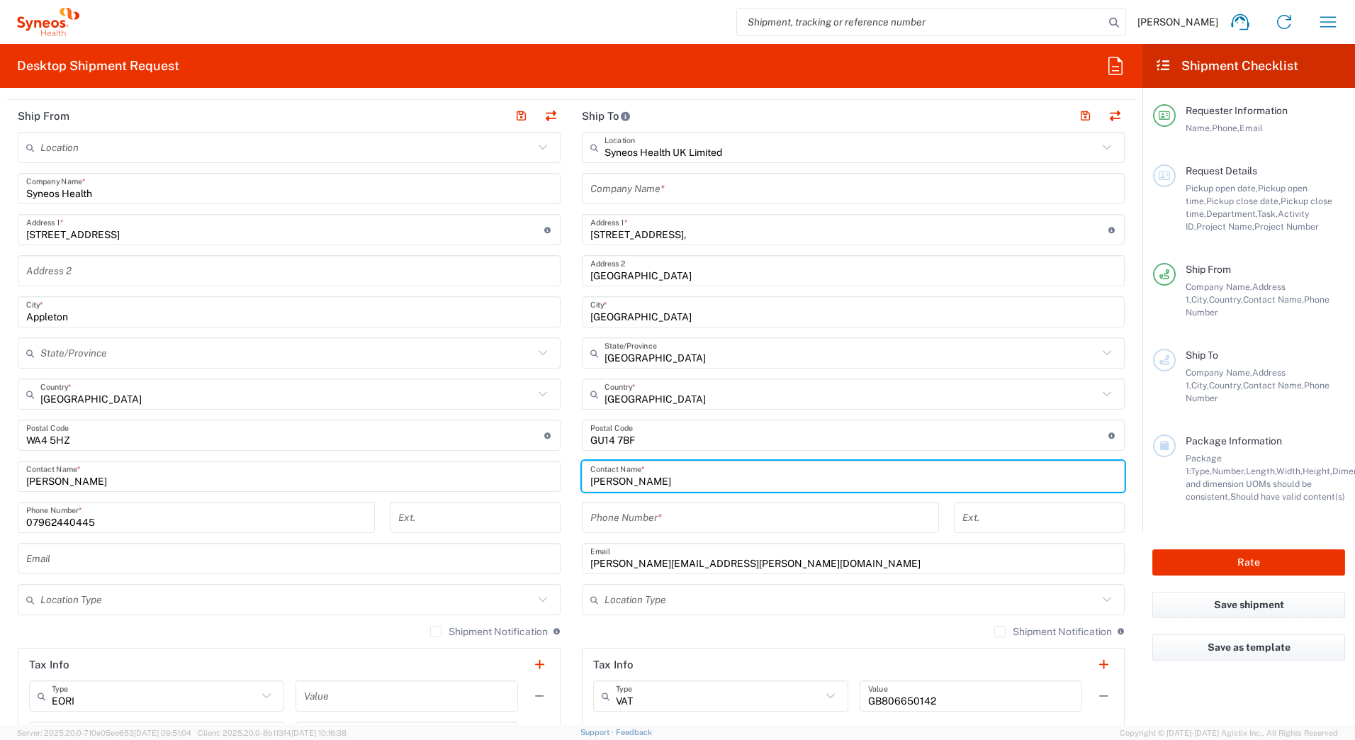
drag, startPoint x: 654, startPoint y: 483, endPoint x: 564, endPoint y: 494, distance: 90.6
click at [571, 497] on main "Syneos Health UK Limited Location Syneos Health UK Limited Addison Whitney LLC-…" at bounding box center [853, 429] width 564 height 595
type input "Information Technology"
click at [624, 181] on input "text" at bounding box center [853, 188] width 526 height 25
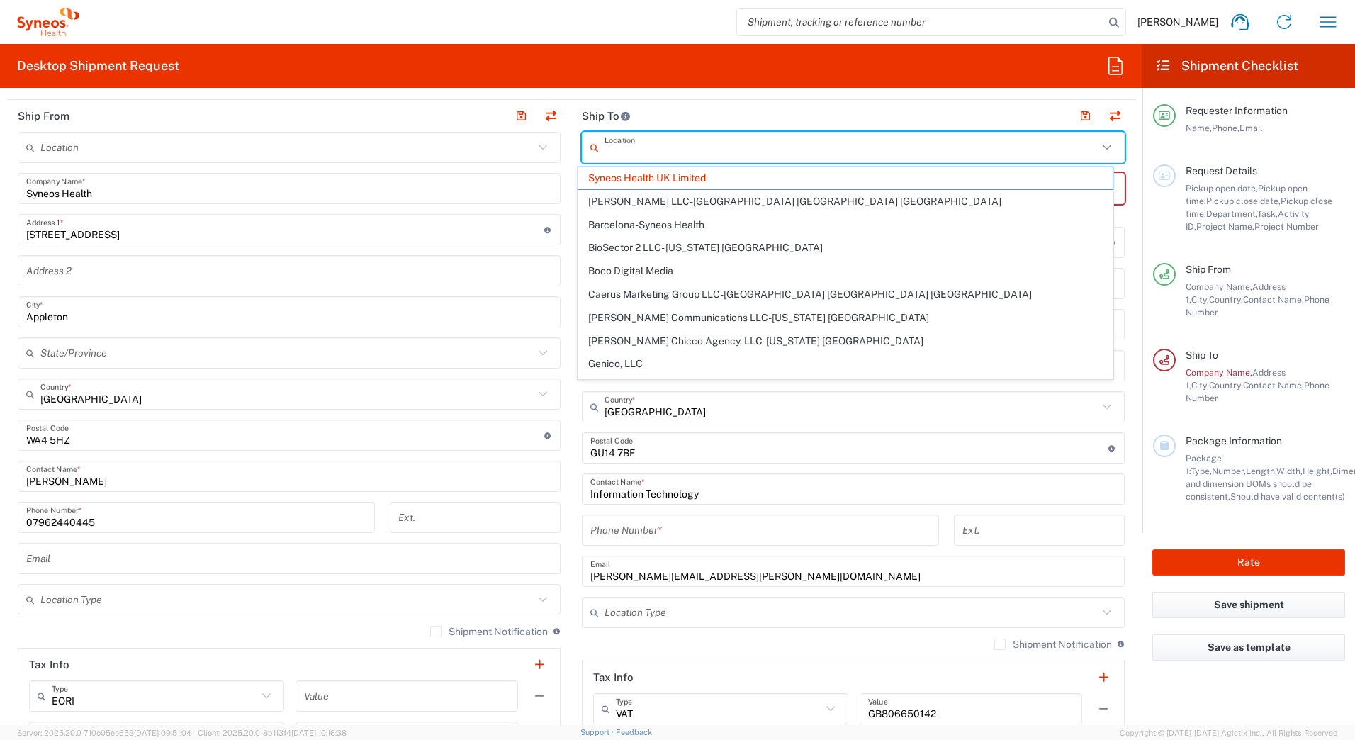
drag, startPoint x: 725, startPoint y: 151, endPoint x: 573, endPoint y: 159, distance: 151.9
click at [573, 159] on main "Location Syneos Health UK Limited Addison Whitney LLC-Morrisvile NC US Barcelon…" at bounding box center [853, 436] width 564 height 608
type input "Syneos Health UK Limited"
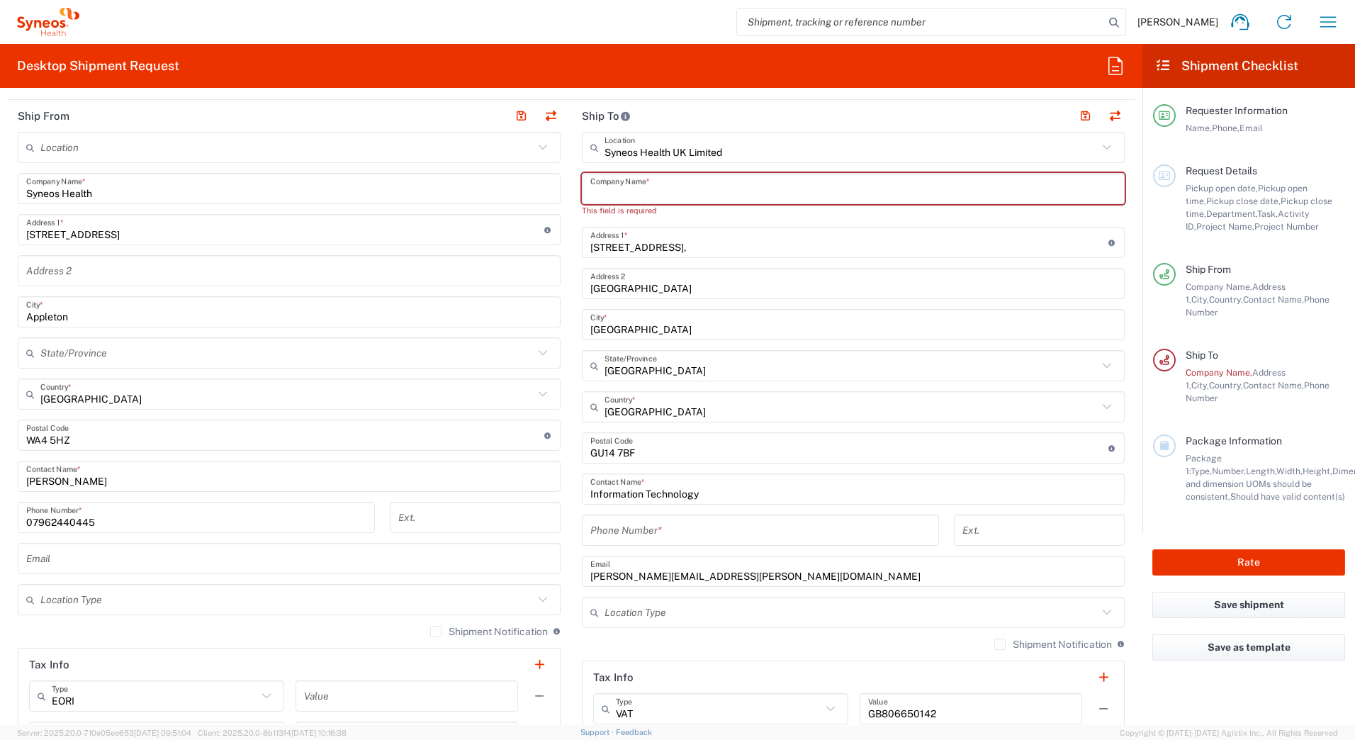
click at [620, 195] on input "text" at bounding box center [853, 188] width 526 height 25
type input "S"
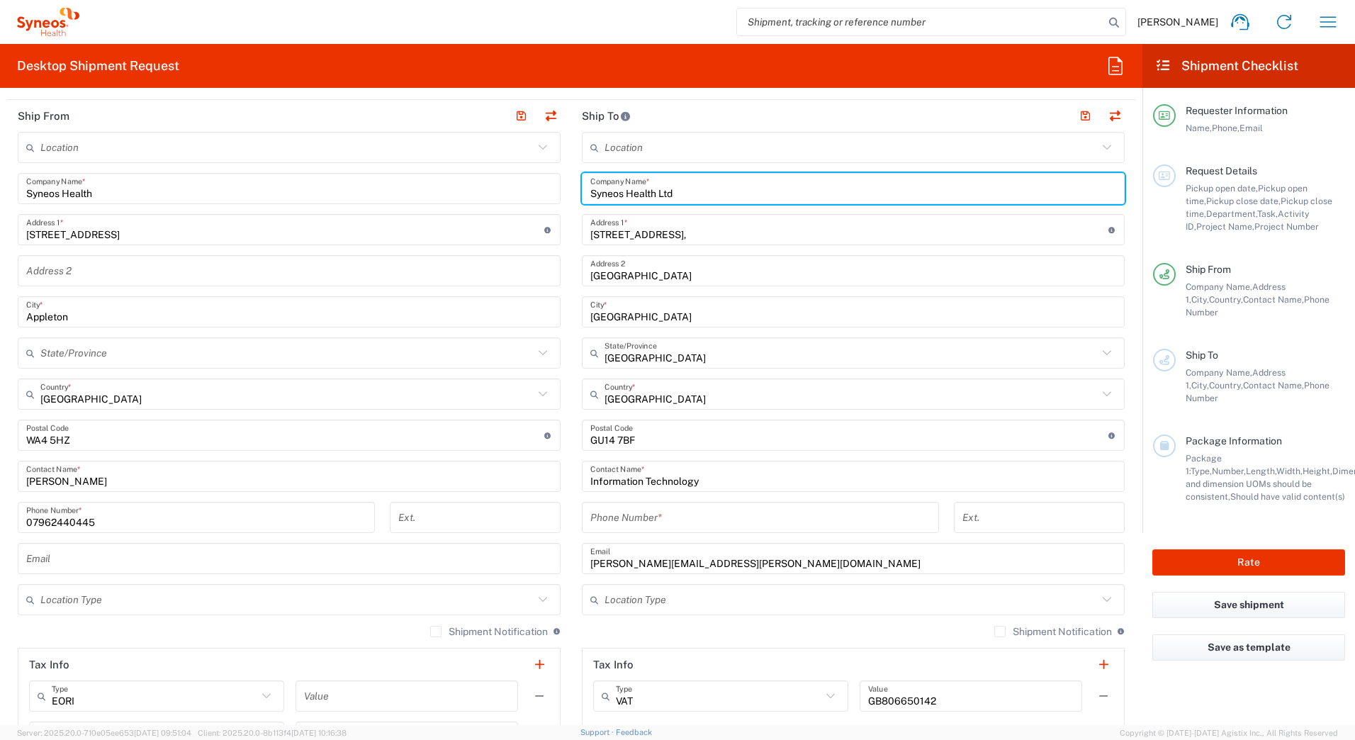
type input "Syneos Health Ltd"
click at [621, 520] on input "tel" at bounding box center [760, 517] width 340 height 25
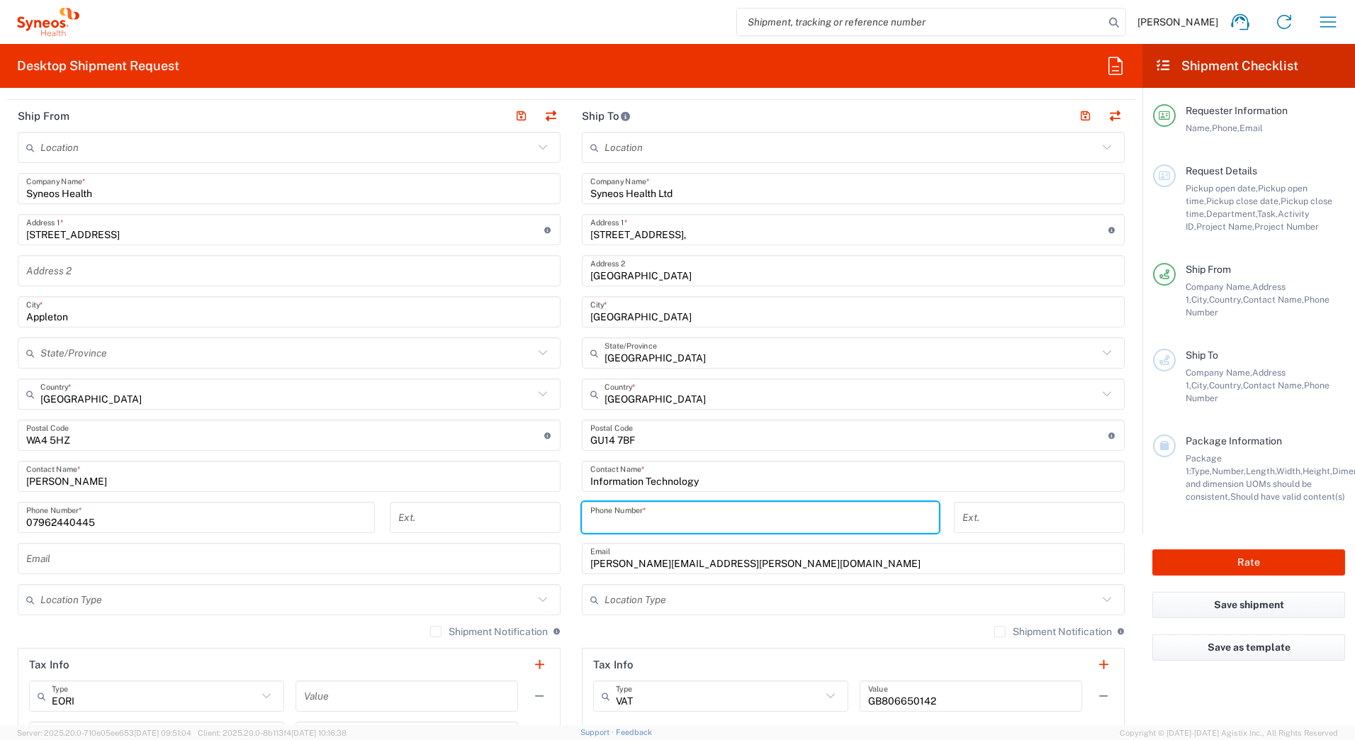
paste input "+44 127-671-3000"
type input "+44 127-671-3000"
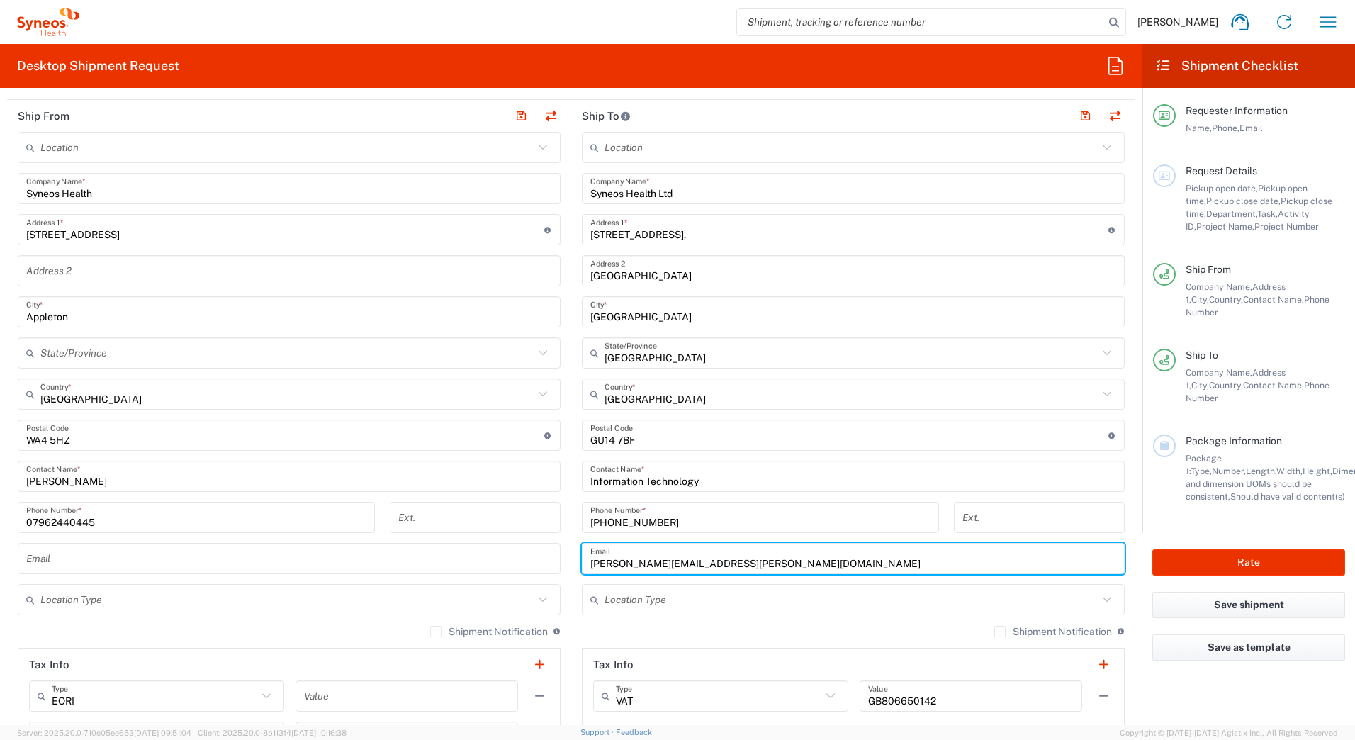
click at [908, 550] on input "ian.kearns@syneoshealth.com" at bounding box center [853, 558] width 526 height 25
click at [891, 557] on input "ian.kearns@syneoshealth.com" at bounding box center [853, 558] width 526 height 25
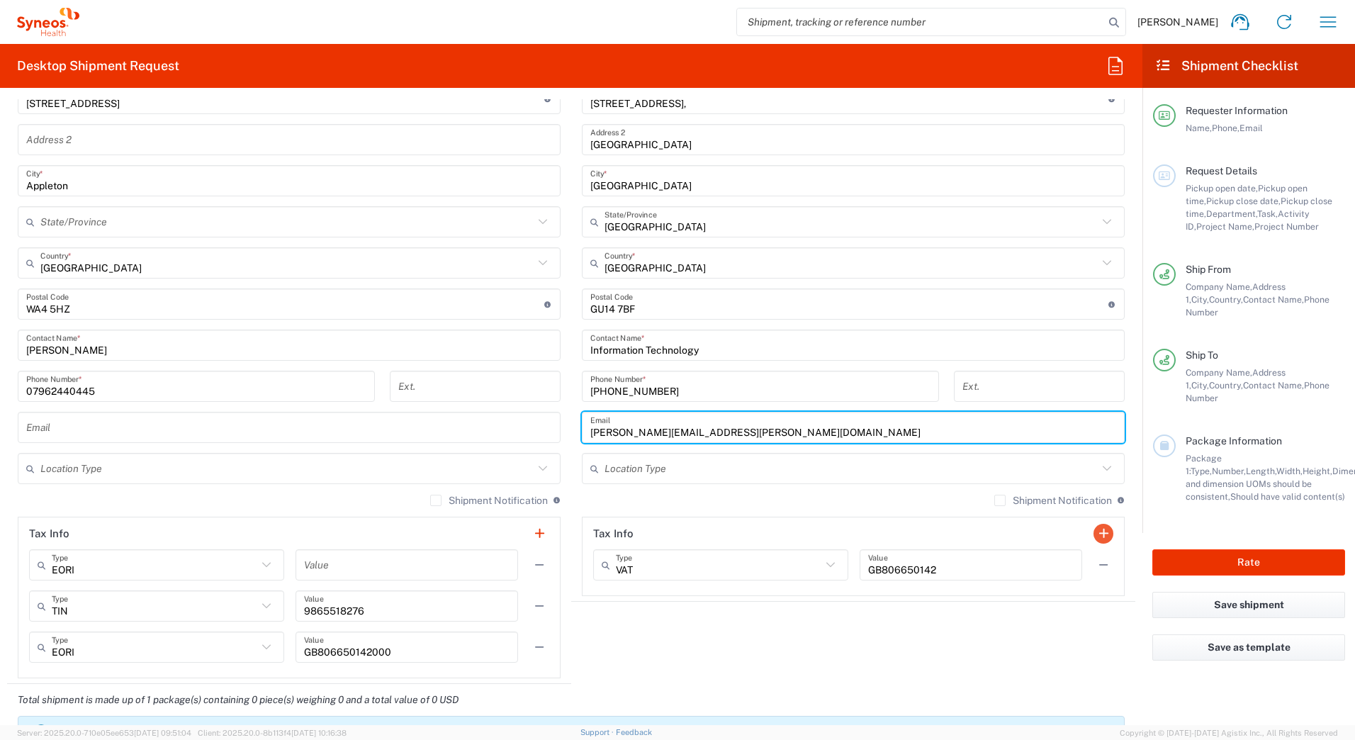
scroll to position [709, 0]
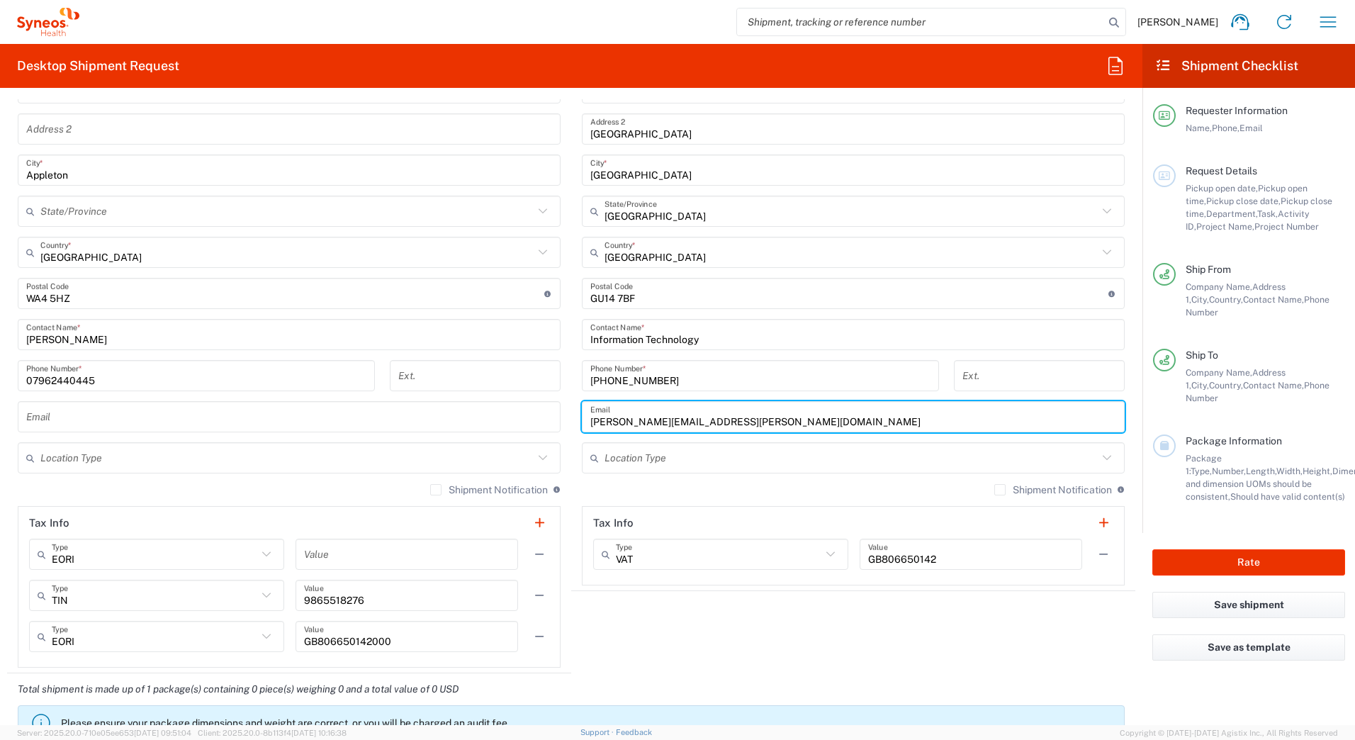
drag, startPoint x: 733, startPoint y: 421, endPoint x: 540, endPoint y: 431, distance: 193.0
click at [540, 431] on div "Ship From Location Addison Whitney LLC-Morrisvile NC US Barcelona-Syneos Health…" at bounding box center [571, 315] width 1128 height 715
click at [93, 422] on input "text" at bounding box center [289, 417] width 526 height 25
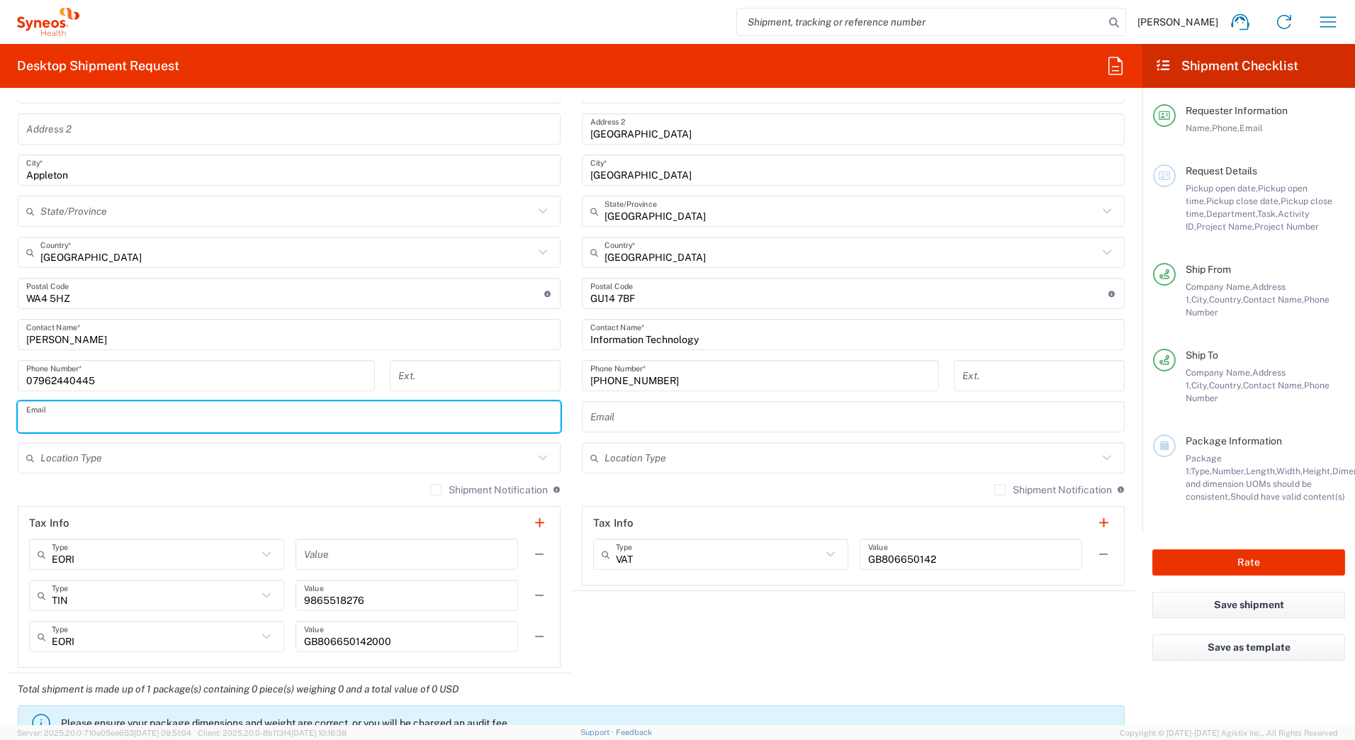
type input "ian.kearns@syneoshealth.com"
click at [207, 456] on input "text" at bounding box center [286, 458] width 493 height 25
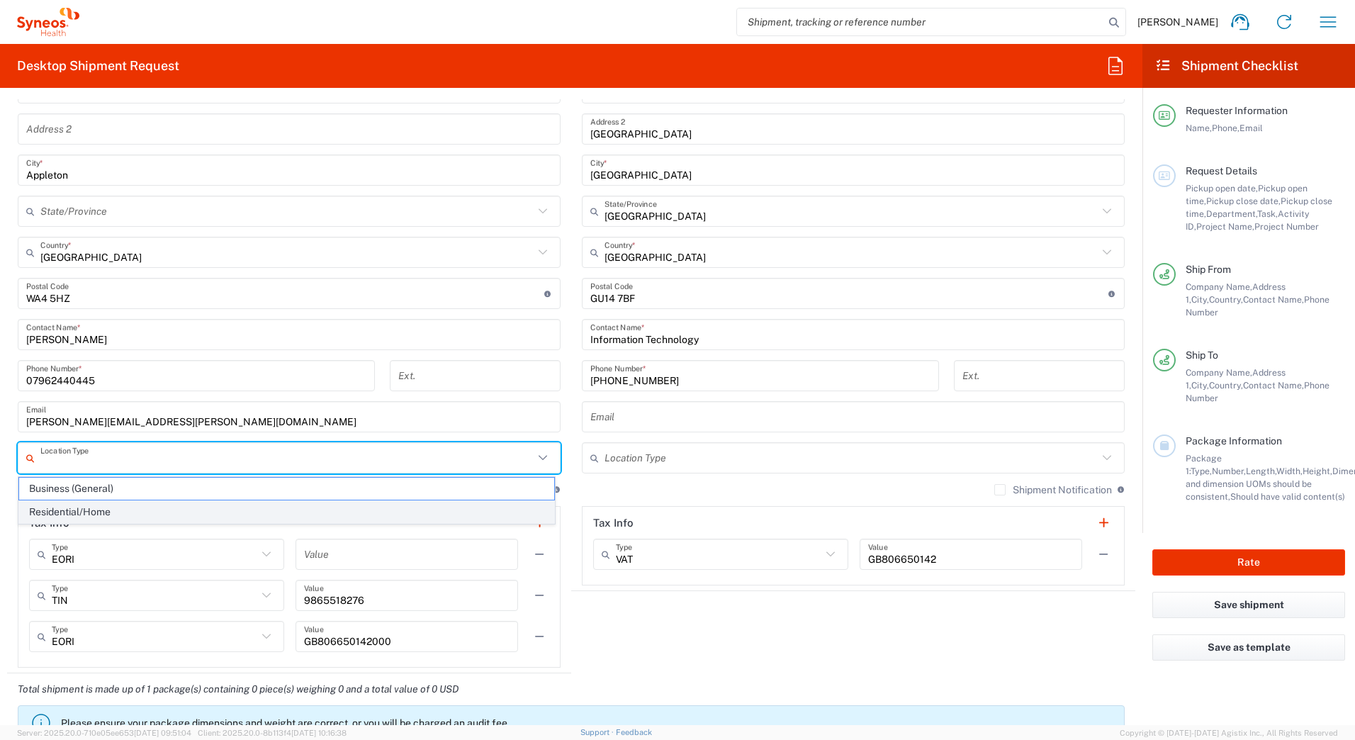
click at [98, 507] on span "Residential/Home" at bounding box center [286, 512] width 535 height 22
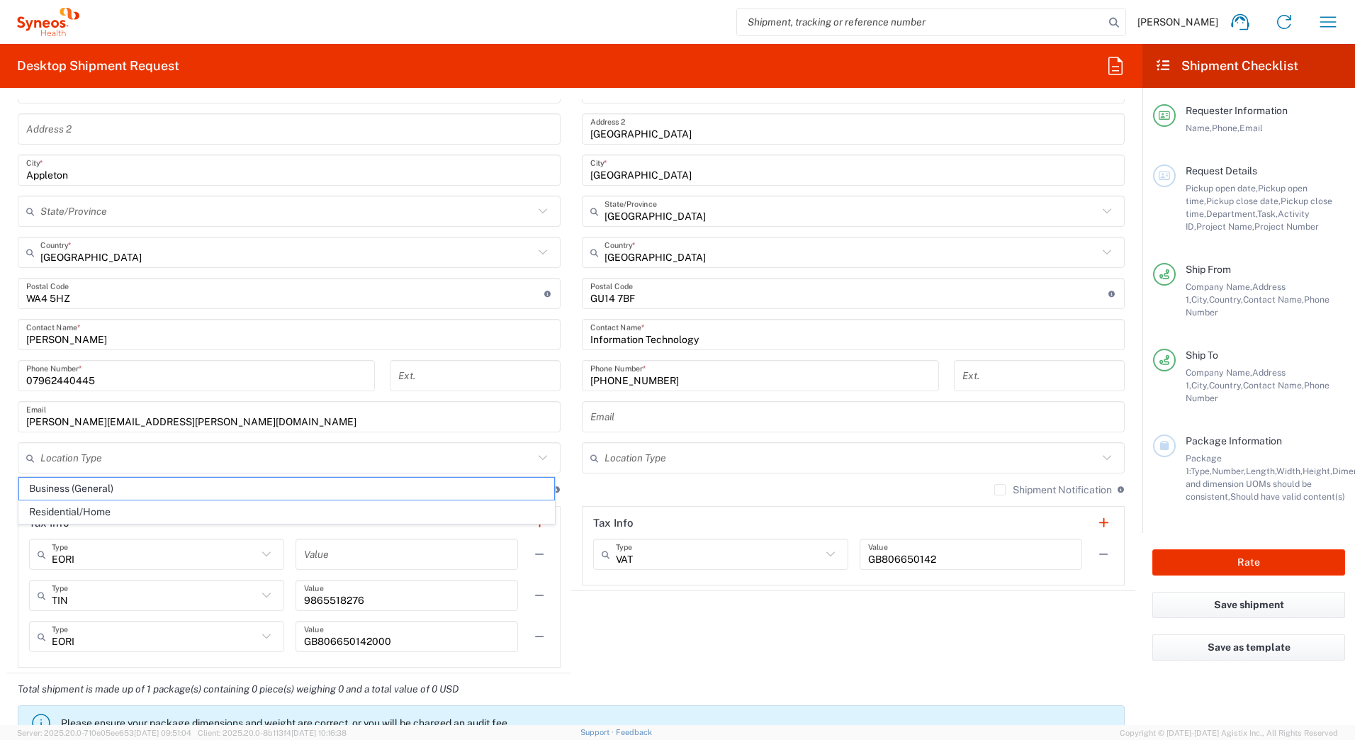
type input "Residential/Home"
click at [656, 452] on input "text" at bounding box center [850, 458] width 493 height 25
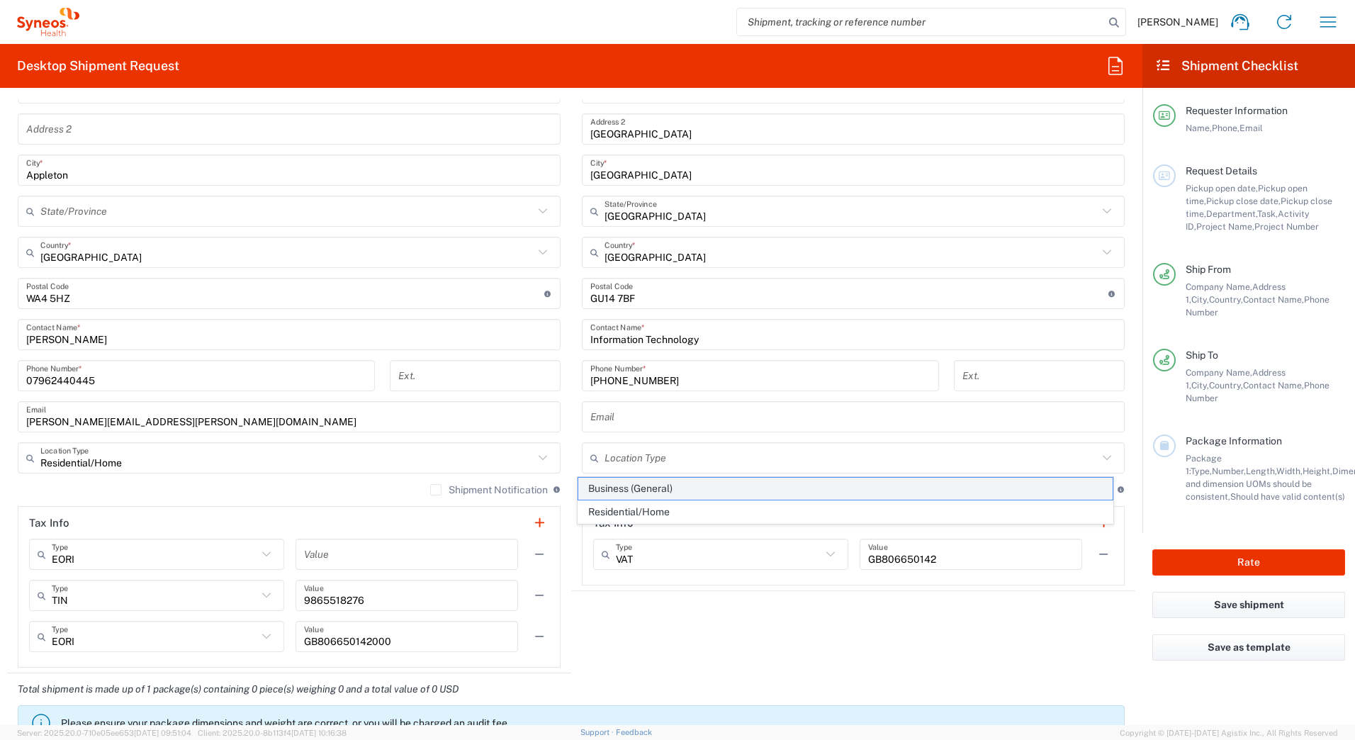
click at [654, 491] on span "Business (General)" at bounding box center [845, 489] width 535 height 22
type input "Business (General)"
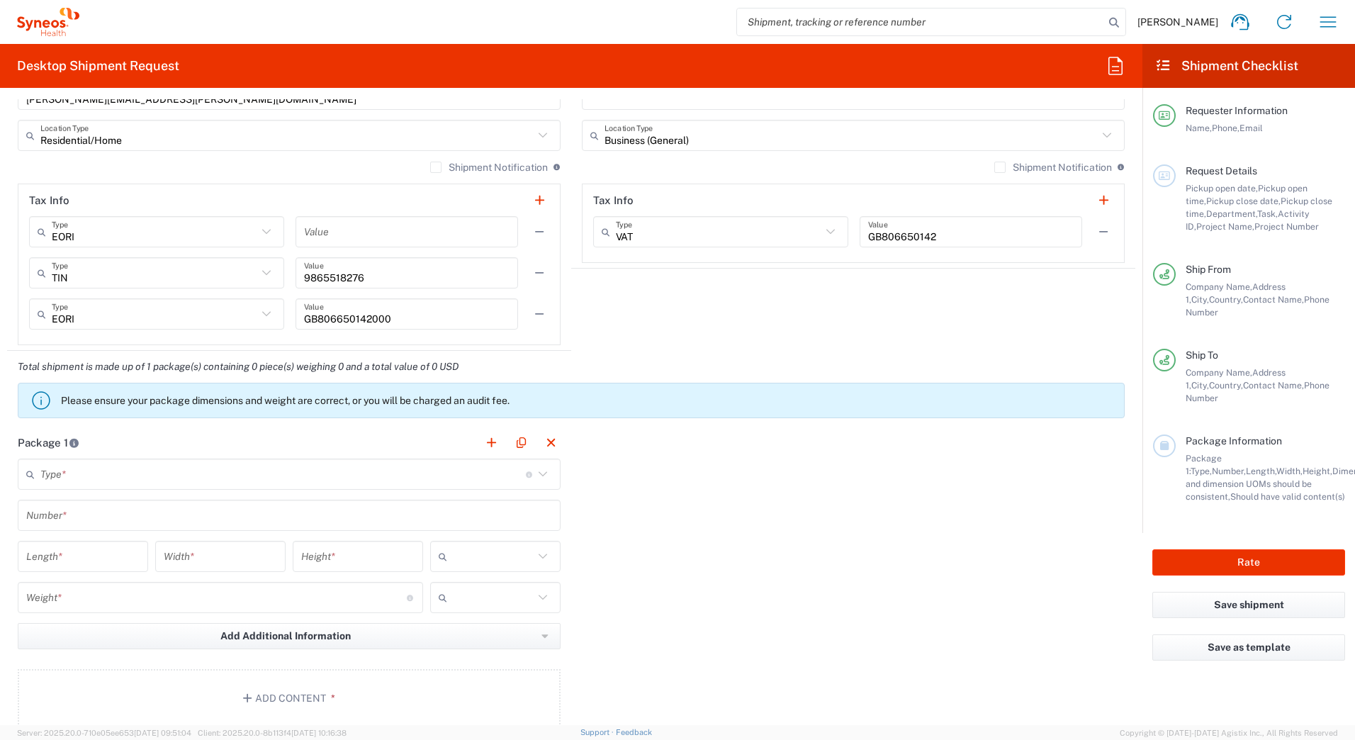
scroll to position [1063, 0]
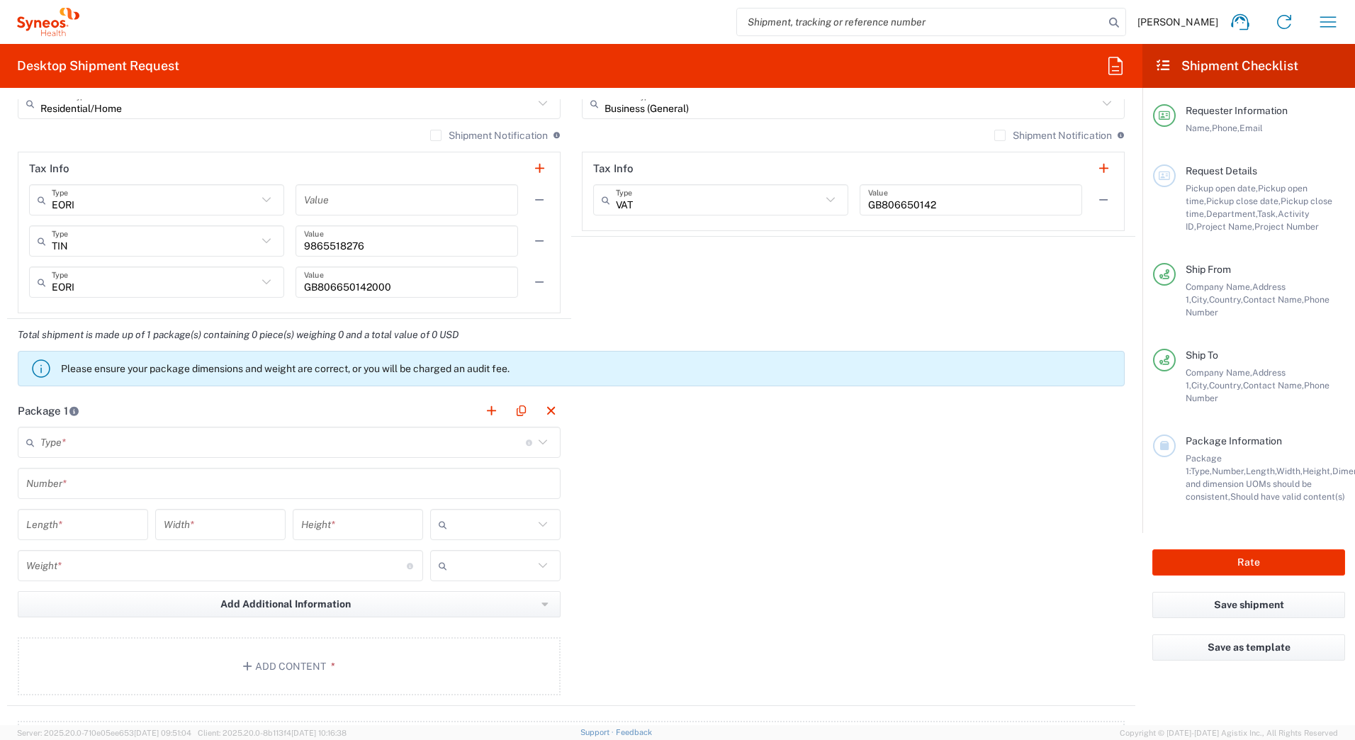
click at [90, 450] on input "text" at bounding box center [282, 442] width 485 height 25
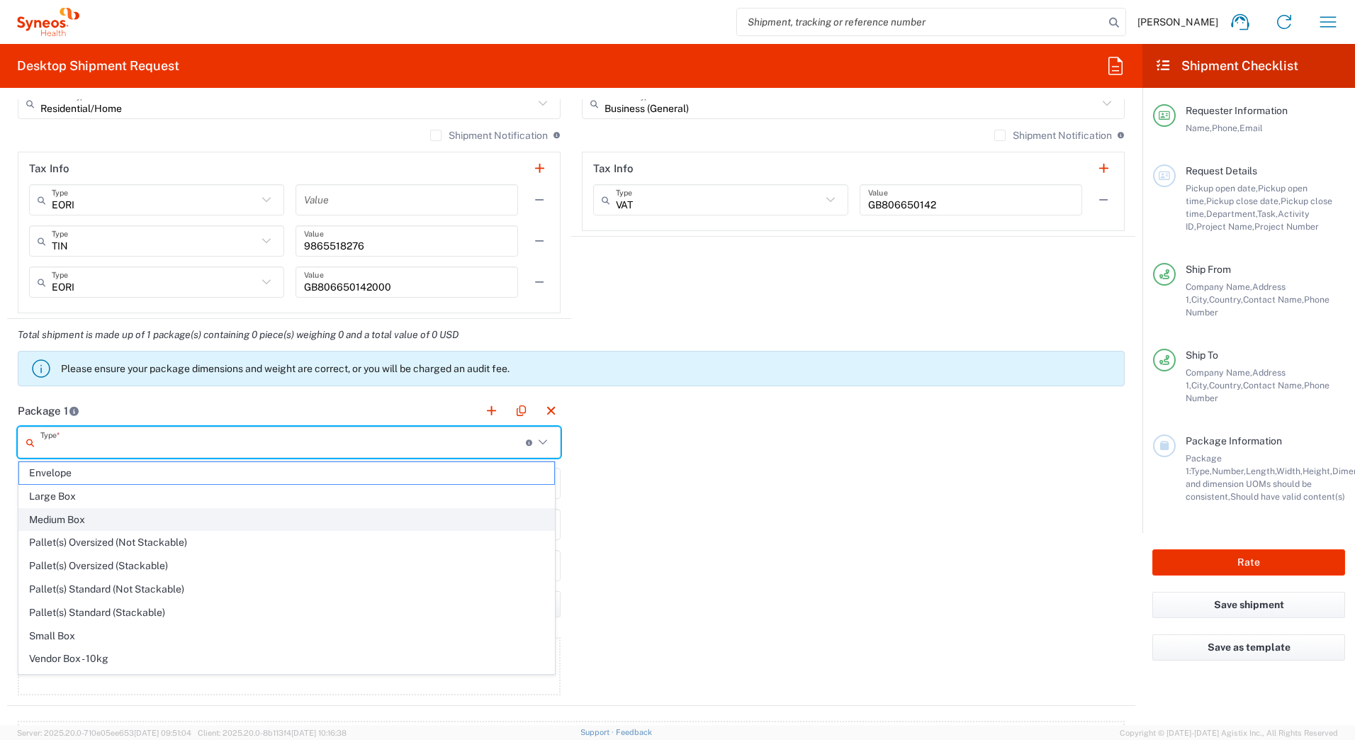
click at [64, 518] on span "Medium Box" at bounding box center [286, 520] width 535 height 22
type input "Medium Box"
type input "13"
type input "11.5"
type input "2.5"
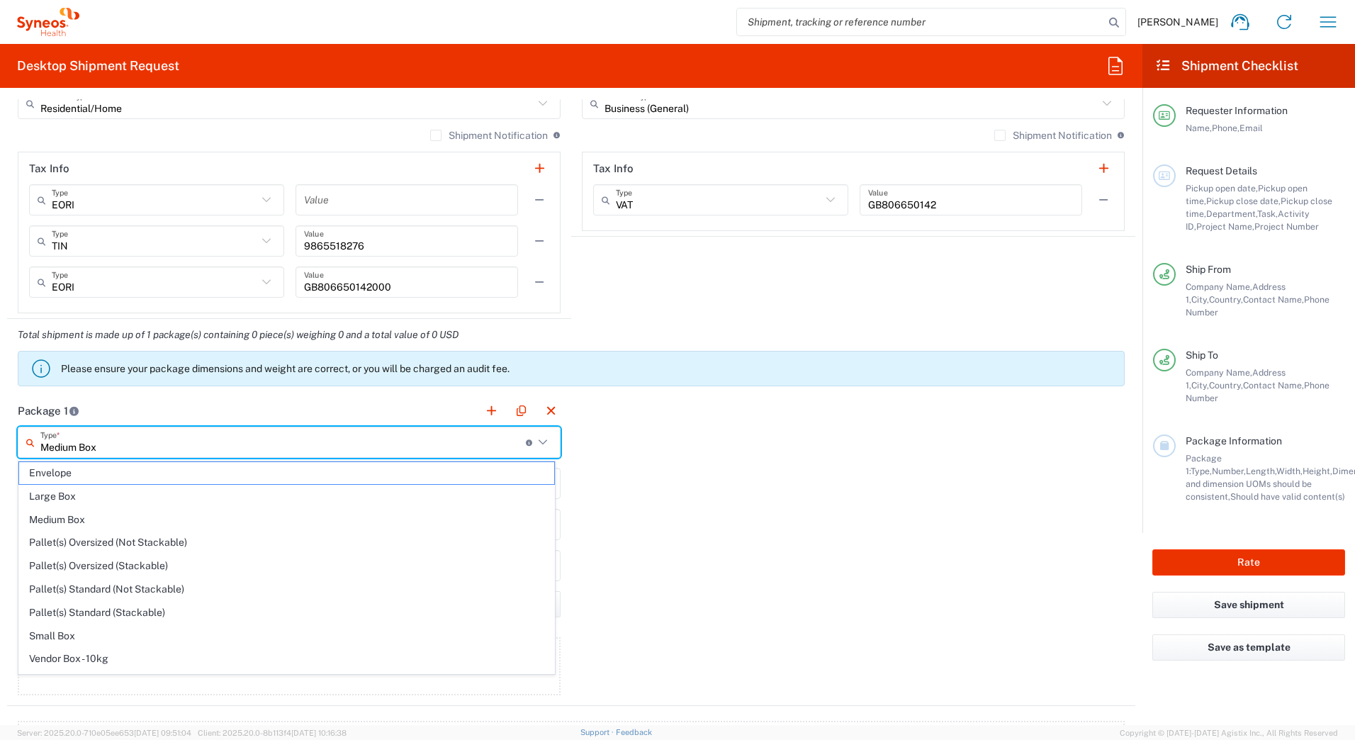
type input "in"
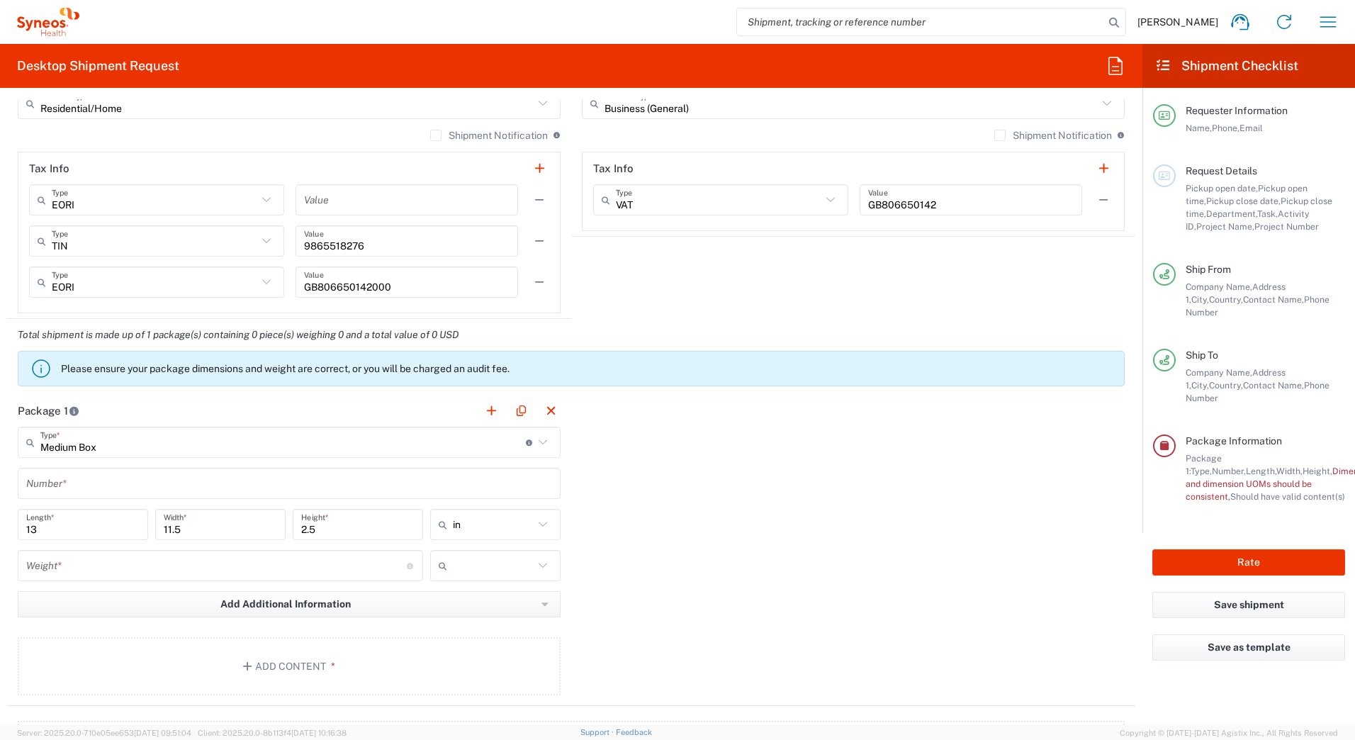
click at [117, 442] on input "Medium Box" at bounding box center [282, 442] width 485 height 25
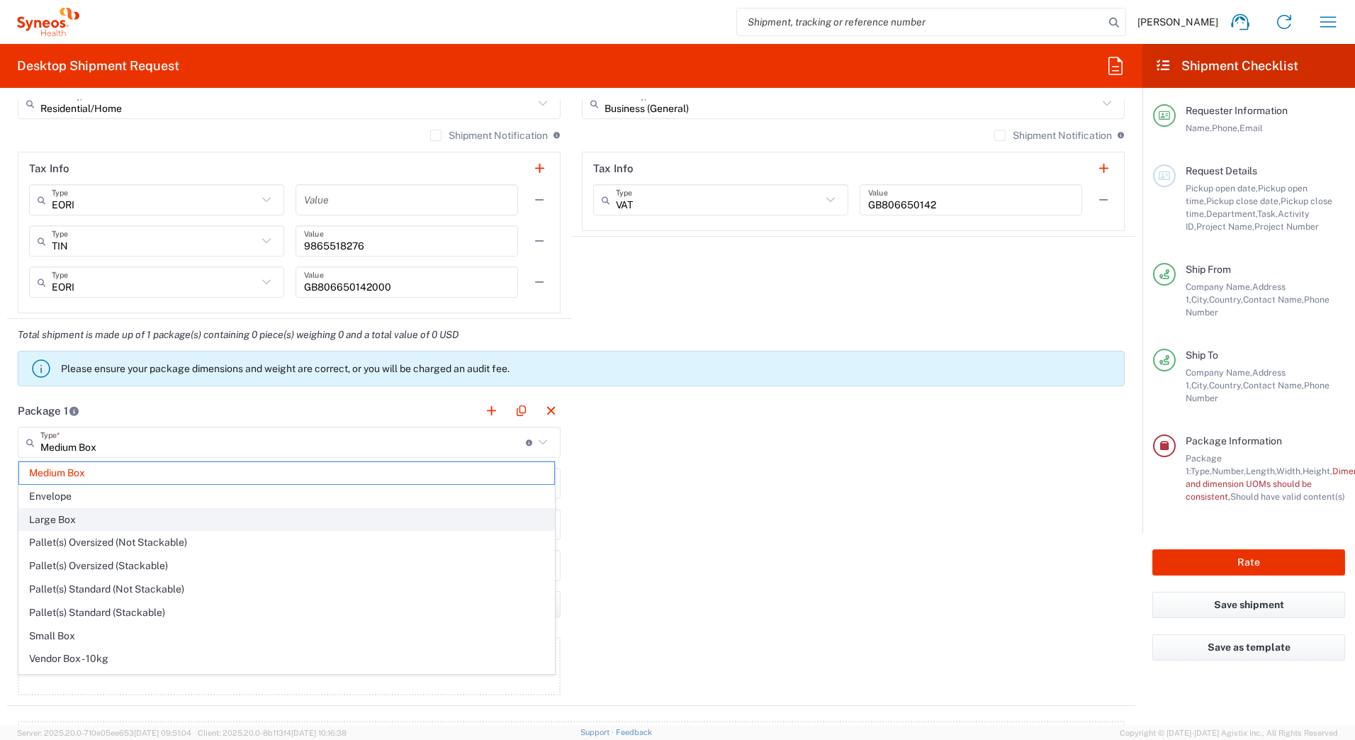
click at [81, 519] on span "Large Box" at bounding box center [286, 520] width 535 height 22
type input "Large Box"
type input "17.5"
type input "12.5"
type input "3"
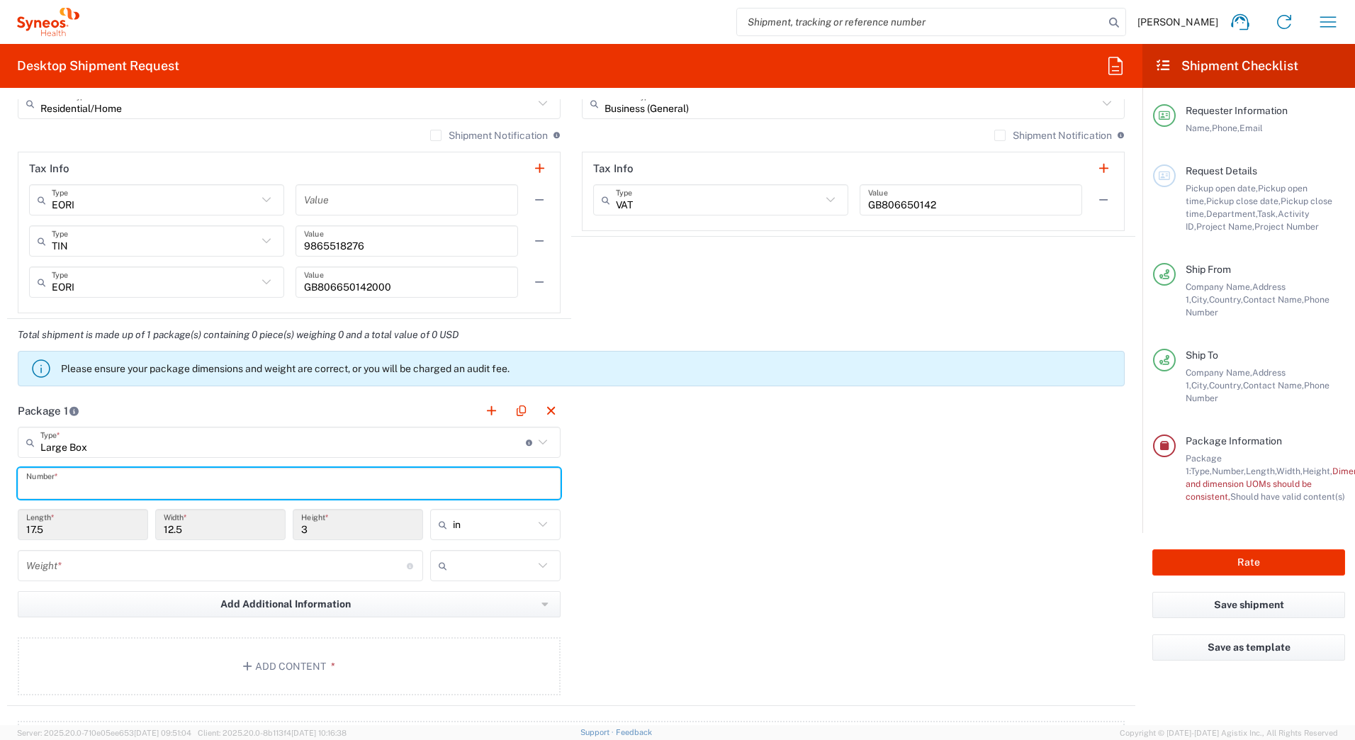
click at [85, 490] on input "text" at bounding box center [289, 483] width 526 height 25
type input "1"
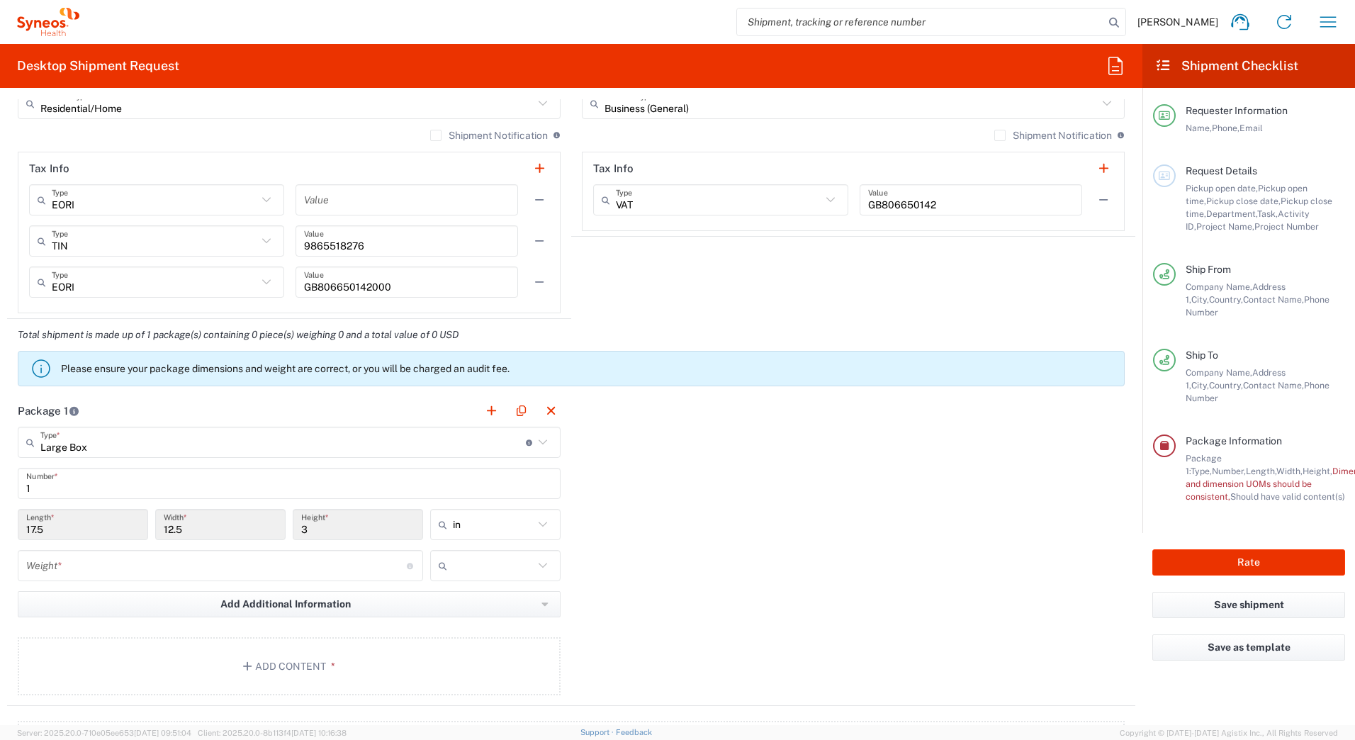
click at [668, 562] on div "Package 1 Large Box Type * Material used to package goods Medium Box Envelope L…" at bounding box center [571, 550] width 1128 height 311
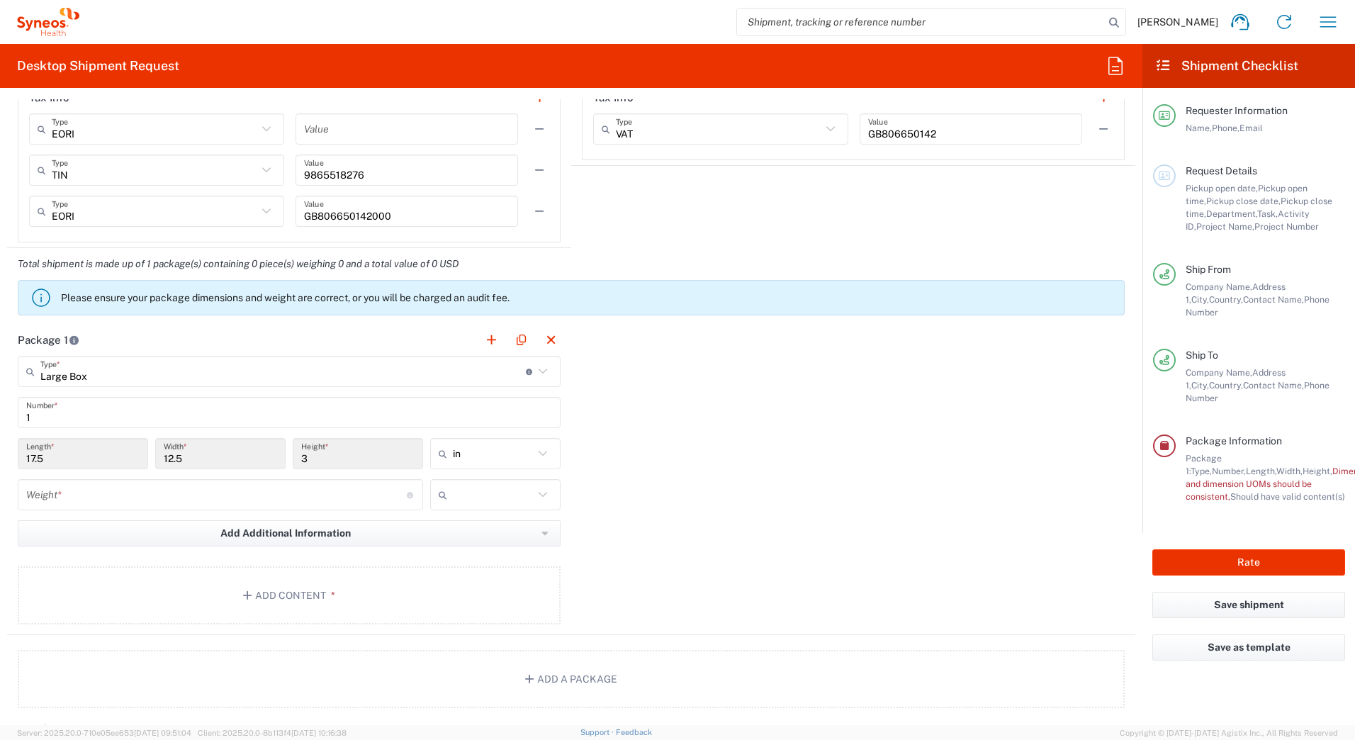
click at [261, 493] on input "number" at bounding box center [216, 495] width 380 height 25
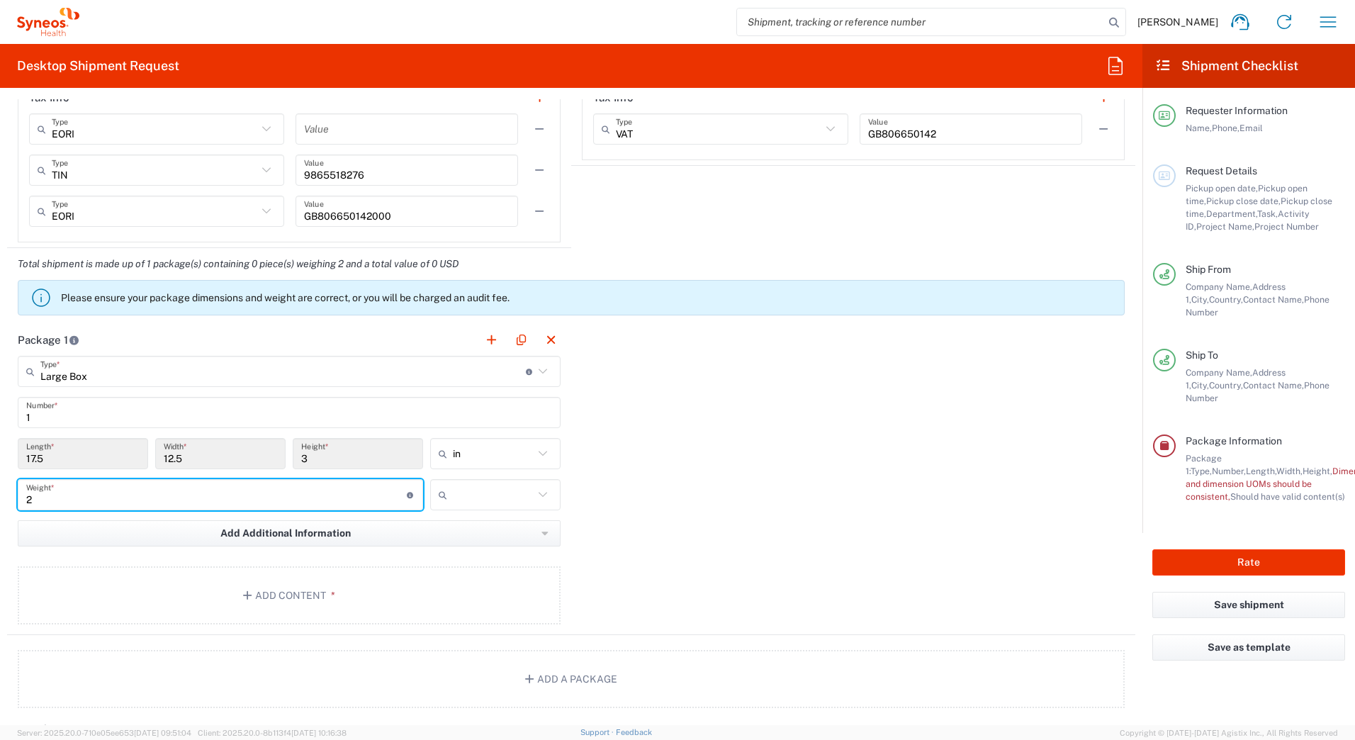
type input "2"
click at [606, 519] on div "Package 1 Large Box Type * Material used to package goods Medium Box Envelope L…" at bounding box center [571, 479] width 1128 height 311
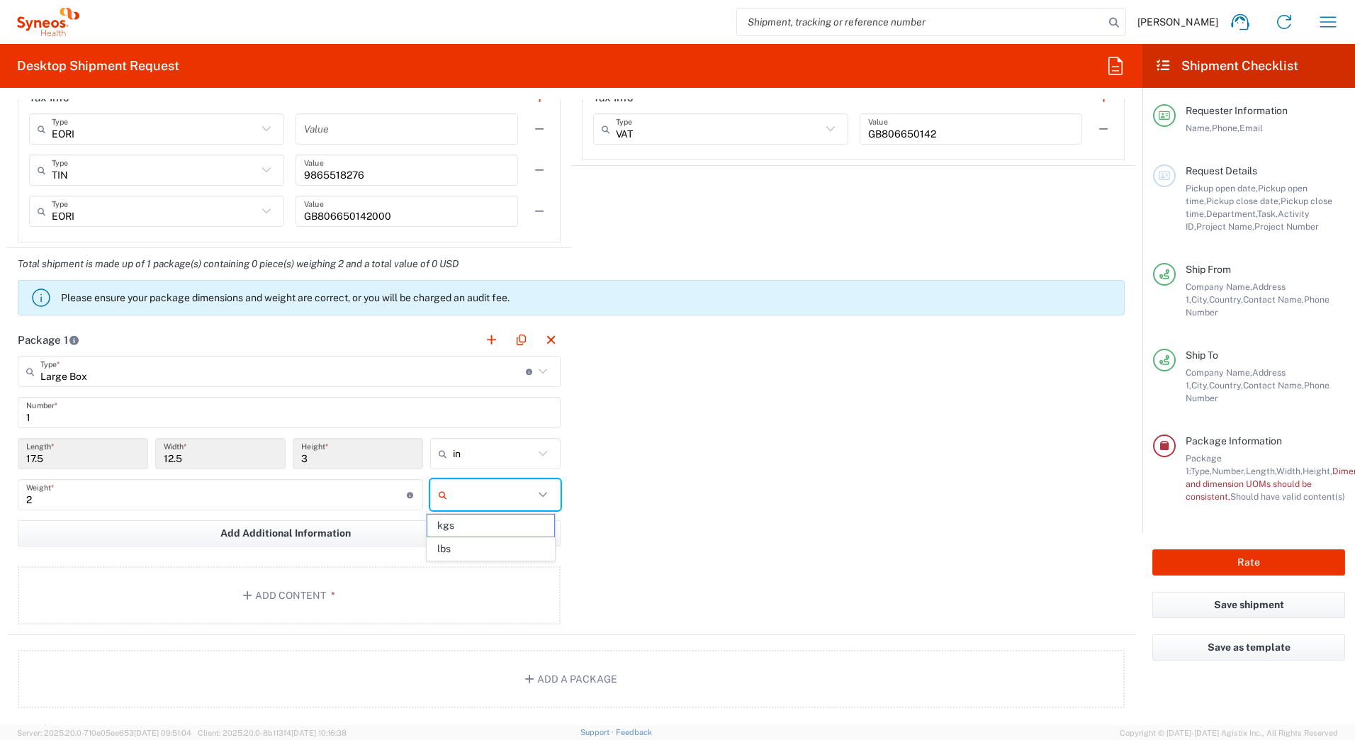
click at [471, 492] on input "text" at bounding box center [493, 494] width 81 height 23
click at [470, 524] on span "kgs" at bounding box center [490, 525] width 126 height 22
type input "kgs"
drag, startPoint x: 616, startPoint y: 531, endPoint x: 571, endPoint y: 541, distance: 46.3
click at [616, 532] on div "Package 1 Large Box Type * Material used to package goods Medium Box Envelope L…" at bounding box center [571, 479] width 1128 height 311
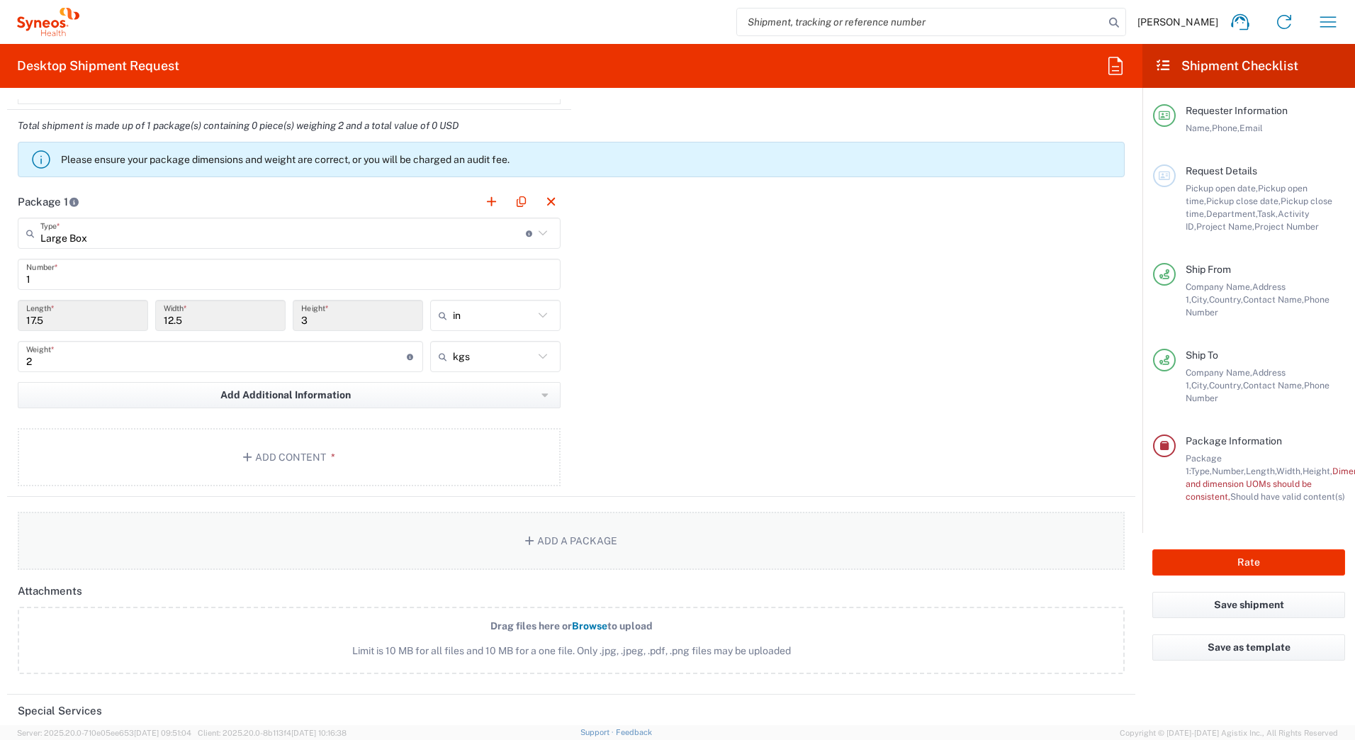
scroll to position [1275, 0]
click at [265, 451] on button "Add Content *" at bounding box center [289, 453] width 543 height 58
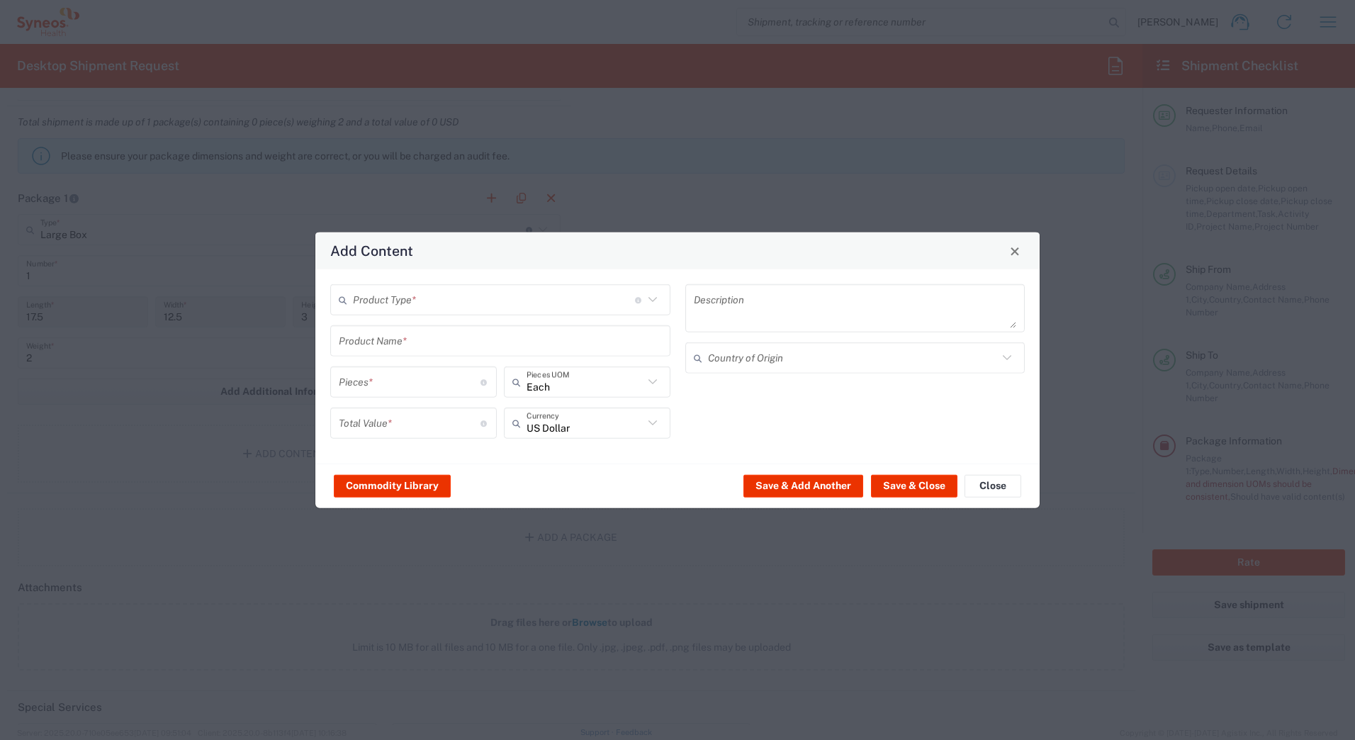
click at [407, 296] on input "text" at bounding box center [494, 299] width 282 height 25
click at [414, 354] on span "General Commodity" at bounding box center [500, 354] width 337 height 22
type input "General Commodity"
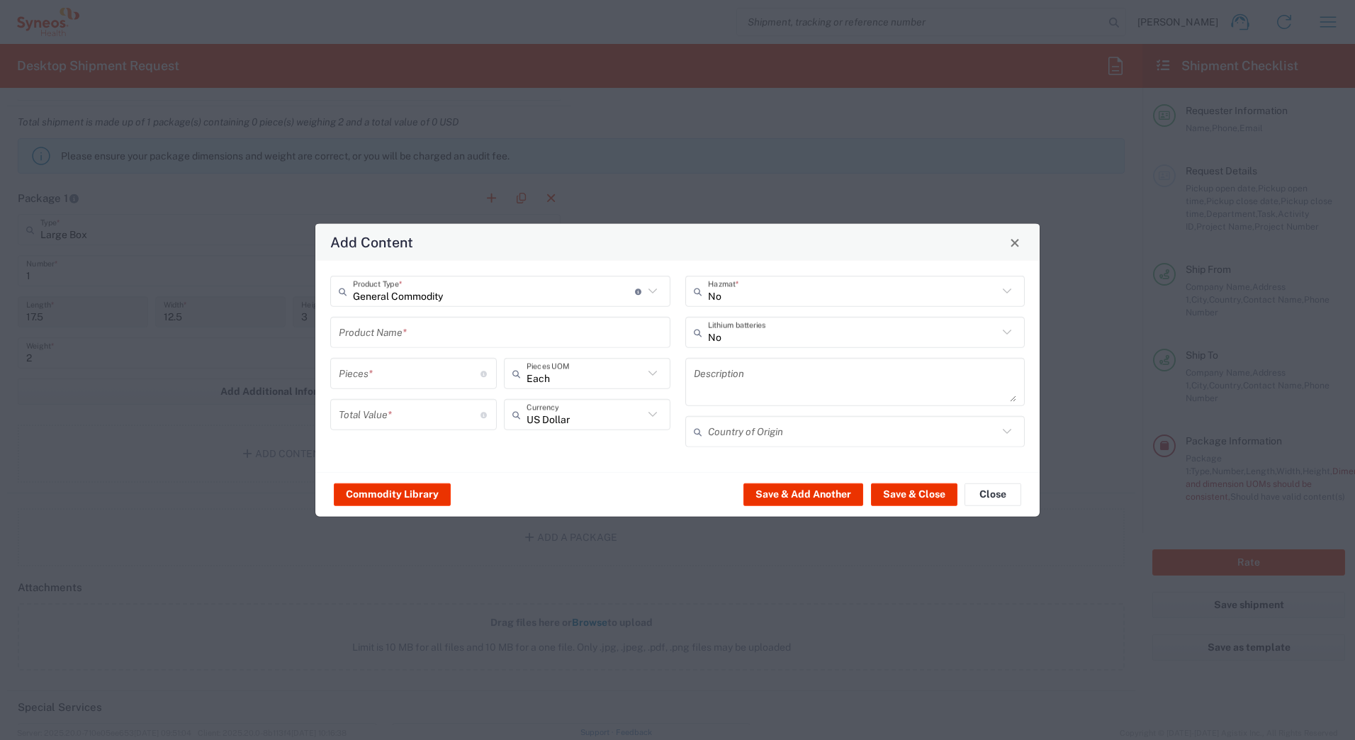
click at [417, 338] on input "text" at bounding box center [500, 332] width 323 height 25
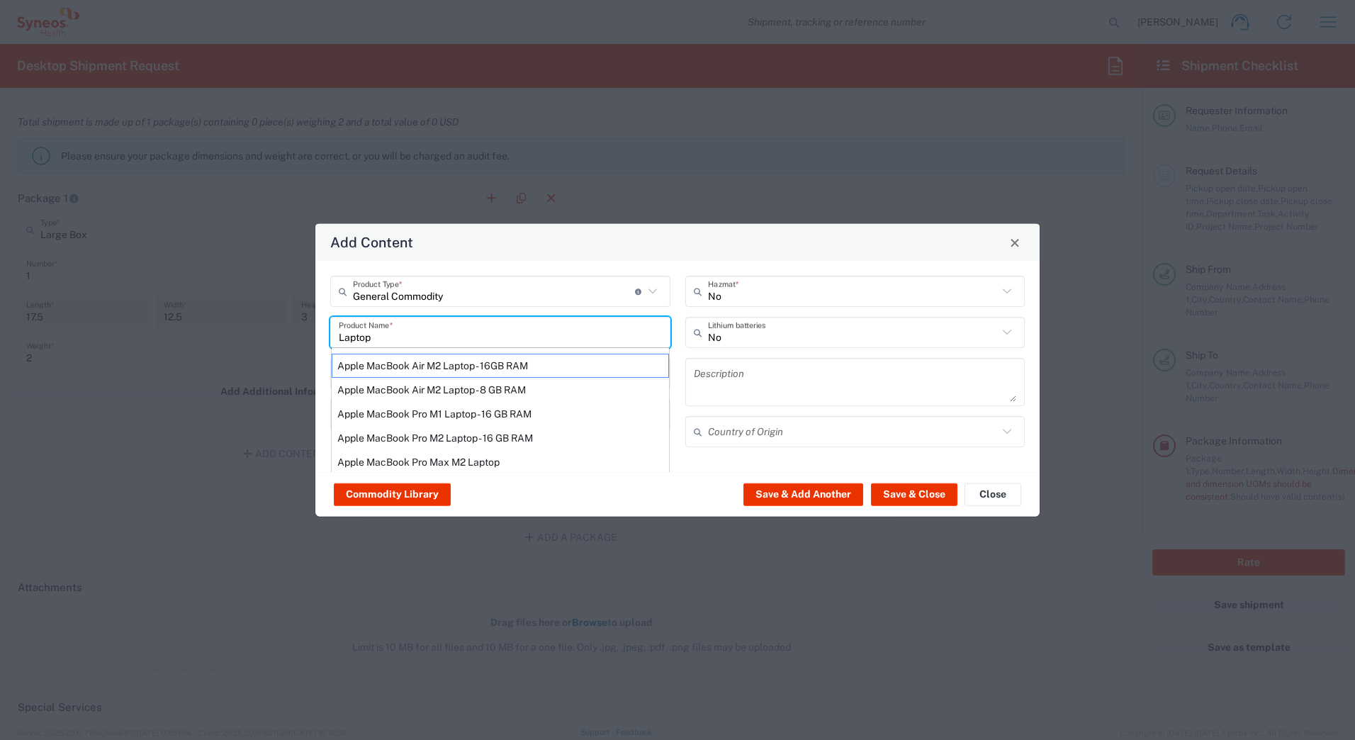
type input "Laptop"
click at [764, 315] on div "No Hazmat * No Lithium batteries Description Country of Origin" at bounding box center [854, 366] width 355 height 181
click at [761, 330] on input "text" at bounding box center [853, 332] width 291 height 25
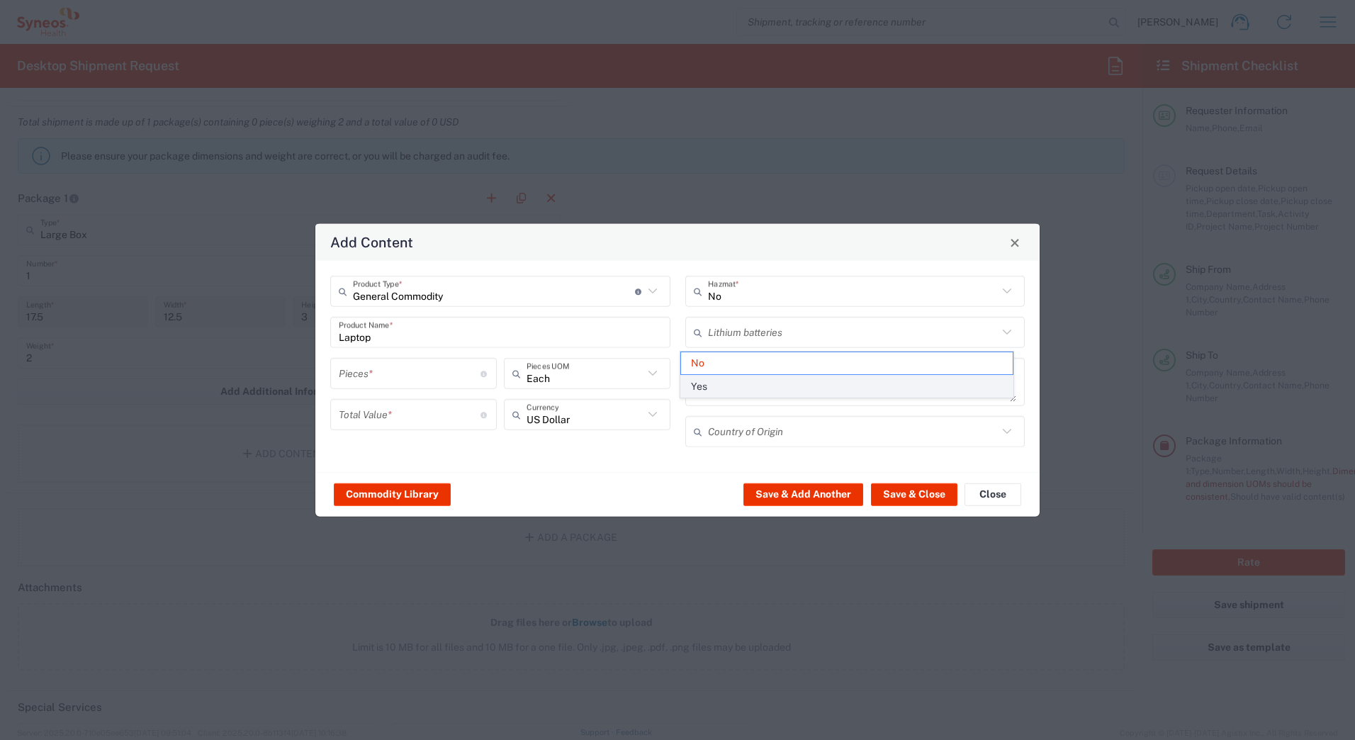
click at [721, 385] on span "Yes" at bounding box center [847, 387] width 332 height 22
type input "Yes"
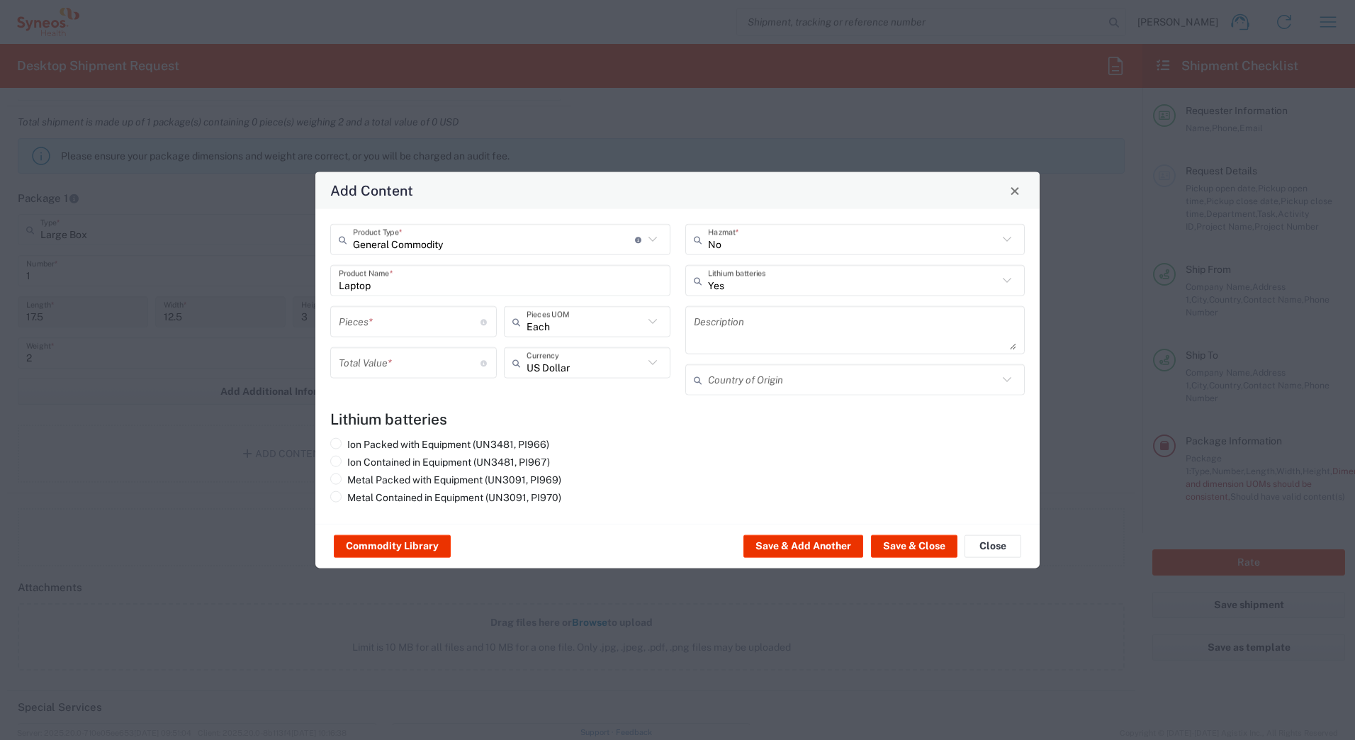
click at [398, 325] on input "number" at bounding box center [410, 321] width 142 height 25
type input "1"
click at [595, 429] on agx-lithium-batteries-content "Lithium batteries Ion Packed with Equipment (UN3481, PI966) Ion Contained in Eq…" at bounding box center [677, 459] width 694 height 98
click at [417, 362] on input "number" at bounding box center [410, 362] width 142 height 25
type input "0"
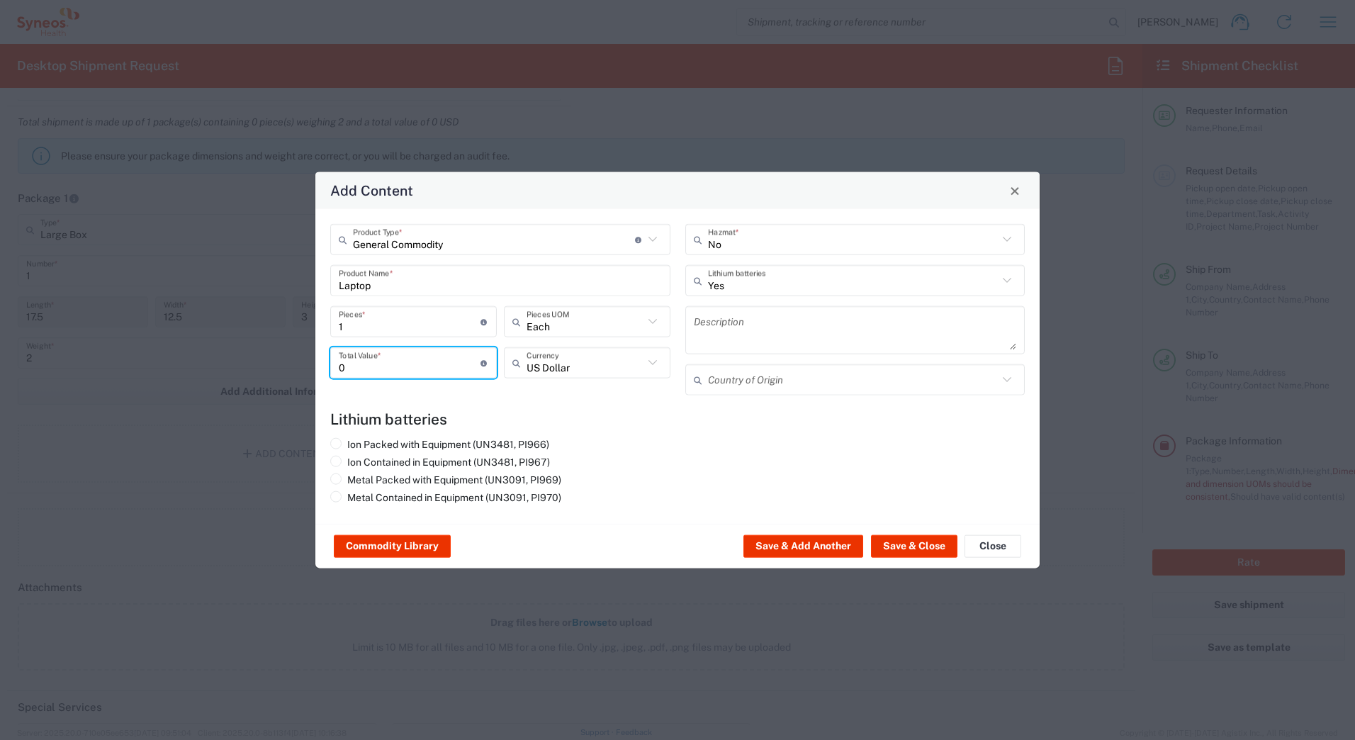
click at [598, 447] on div "Ion Packed with Equipment (UN3481, PI966) Ion Contained in Equipment (UN3481, P…" at bounding box center [500, 473] width 355 height 71
click at [337, 461] on span at bounding box center [335, 461] width 11 height 11
click at [347, 461] on input "Ion Contained in Equipment (UN3481, PI967)" at bounding box center [351, 460] width 9 height 9
radio input "true"
click at [912, 544] on button "Save & Close" at bounding box center [914, 546] width 86 height 23
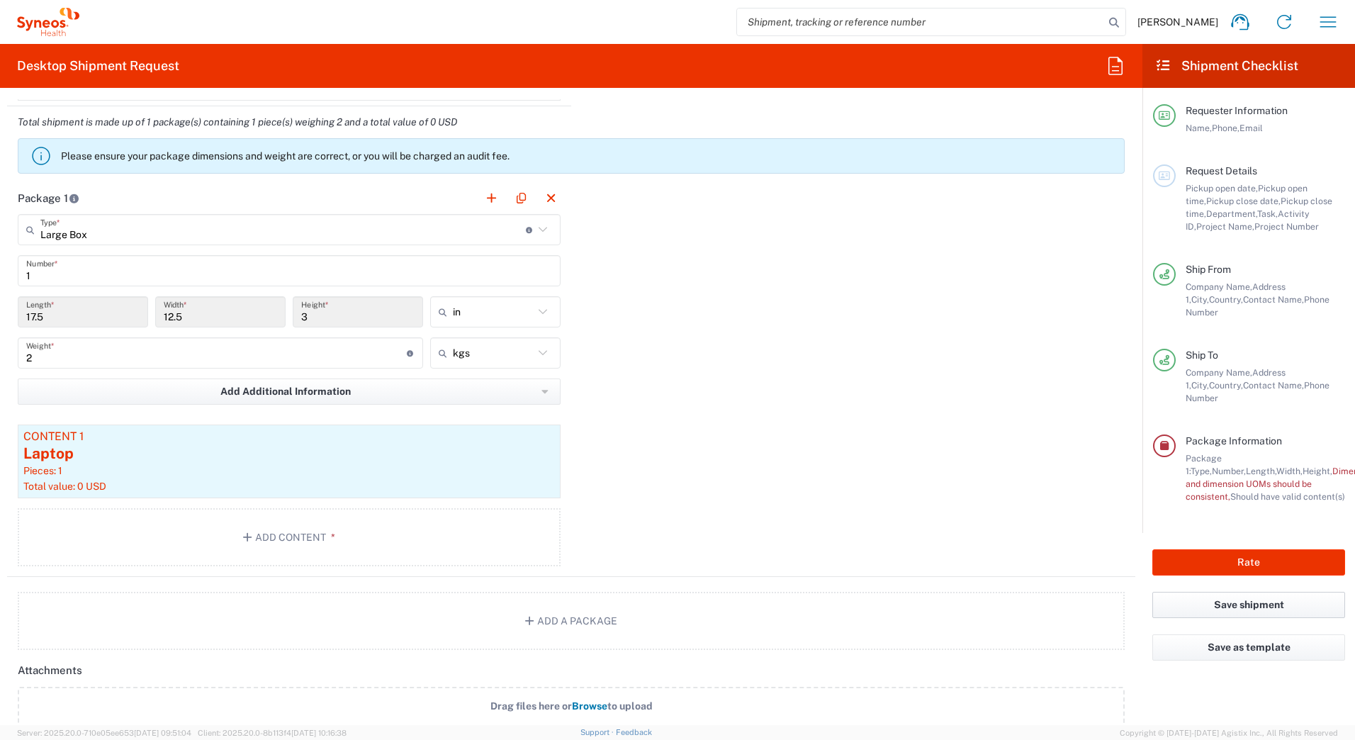
click at [1264, 592] on button "Save shipment" at bounding box center [1248, 605] width 193 height 26
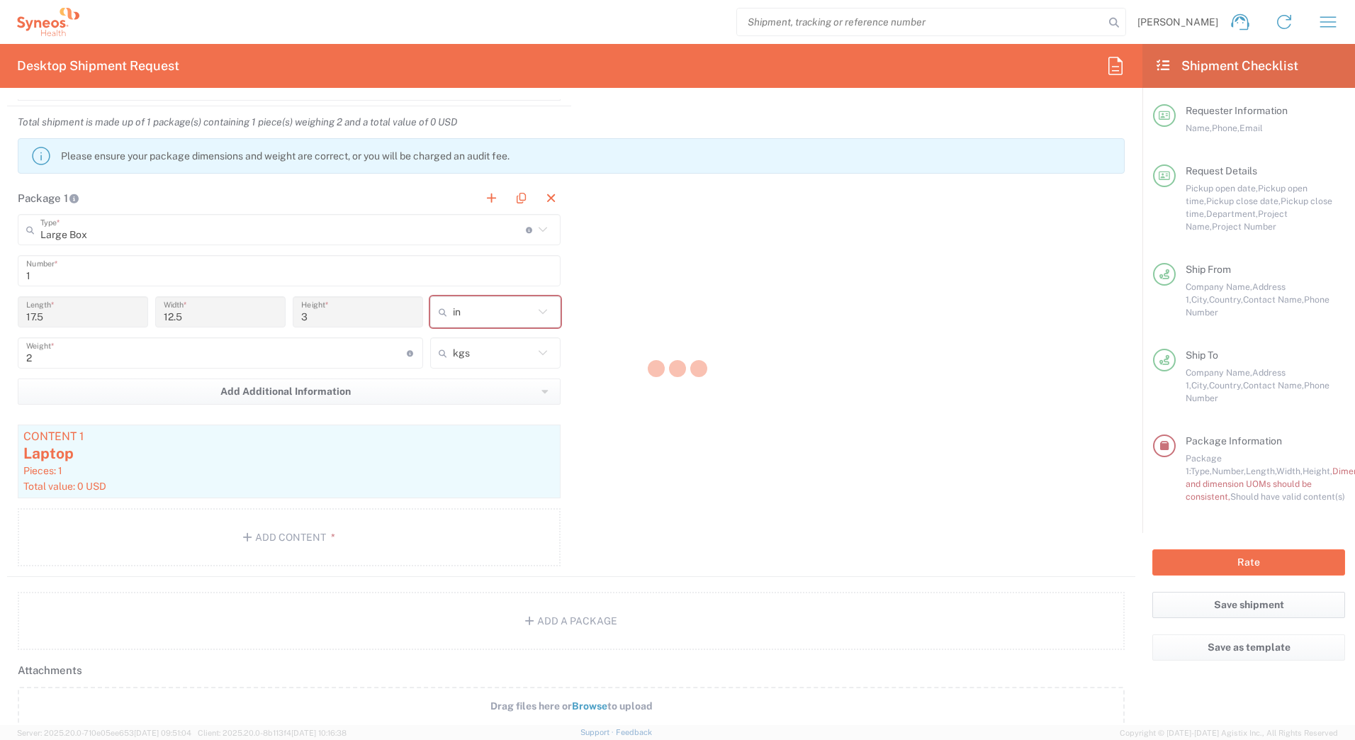
type input "**6183 DEPARTMENTAL EXPENSE"
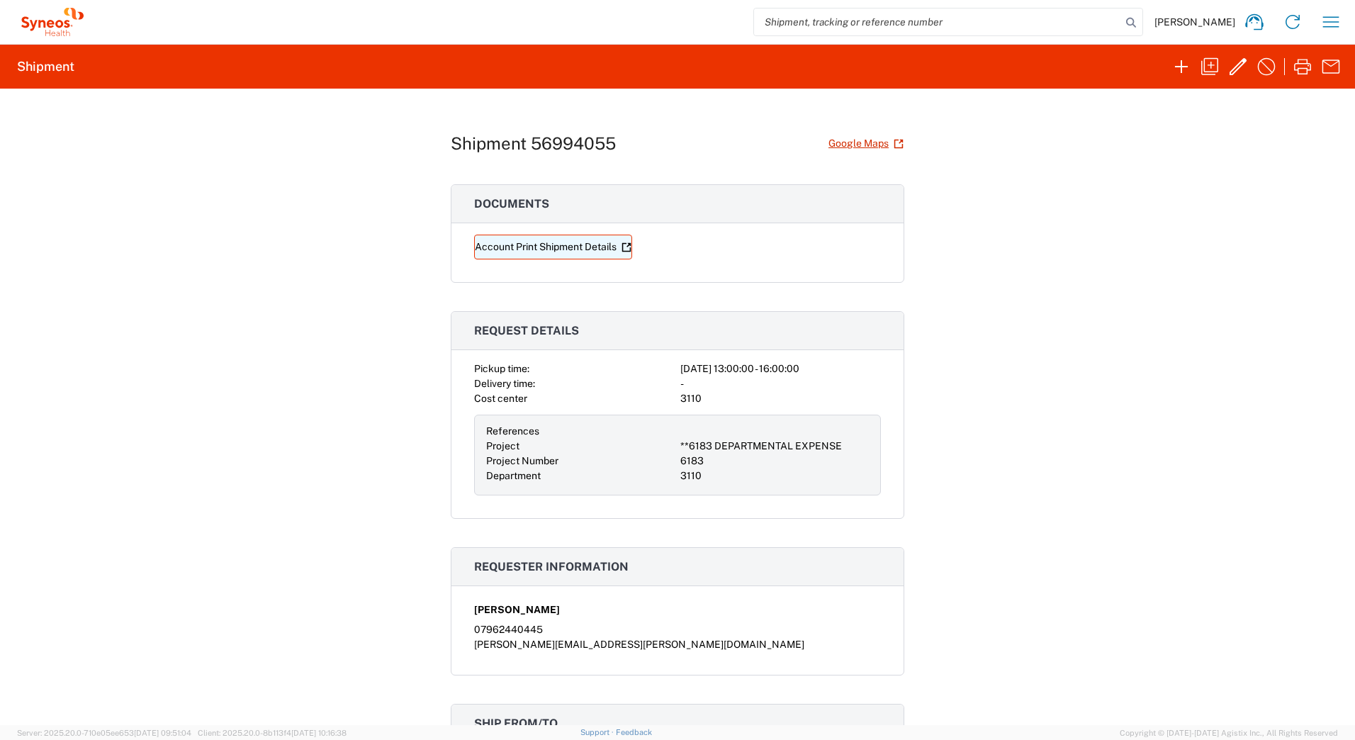
click at [568, 247] on link "Account Print Shipment Details" at bounding box center [553, 247] width 158 height 25
